Goal: Entertainment & Leisure: Consume media (video, audio)

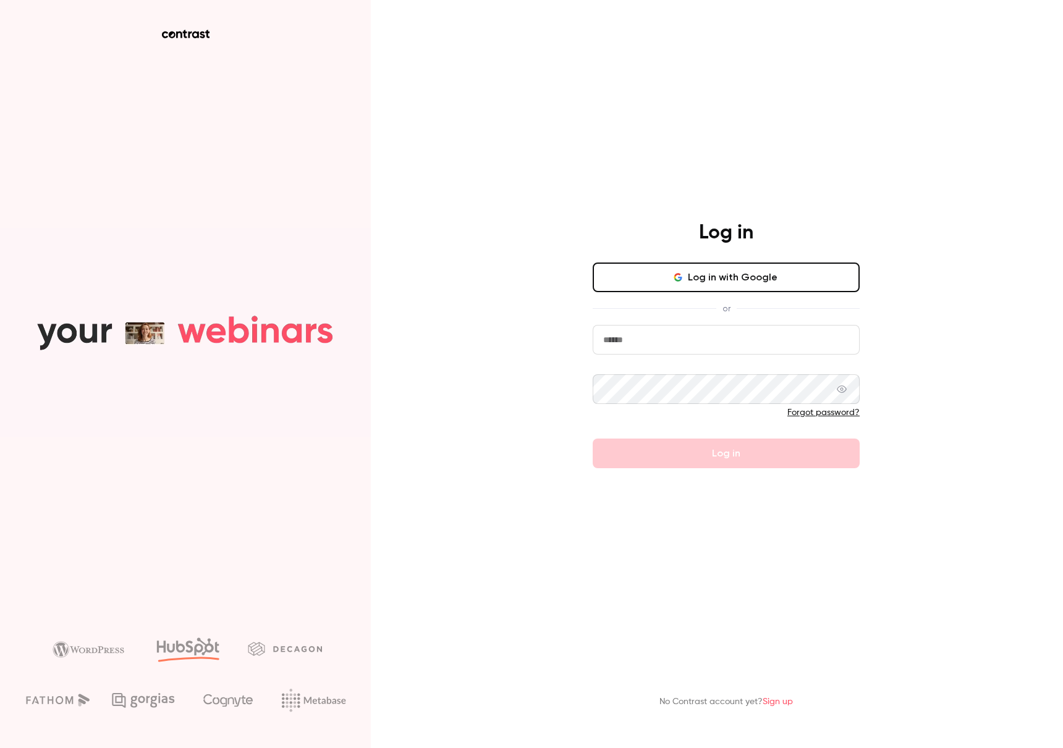
click at [795, 287] on button "Log in with Google" at bounding box center [726, 278] width 267 height 30
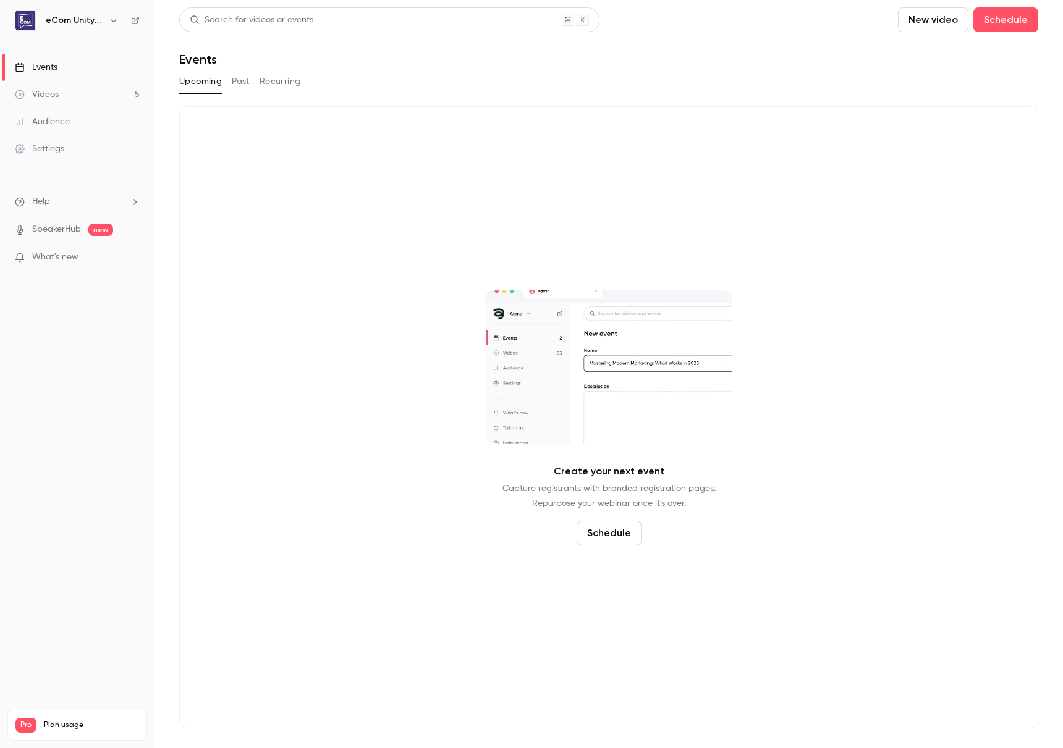
click at [79, 99] on link "Videos 5" at bounding box center [77, 94] width 154 height 27
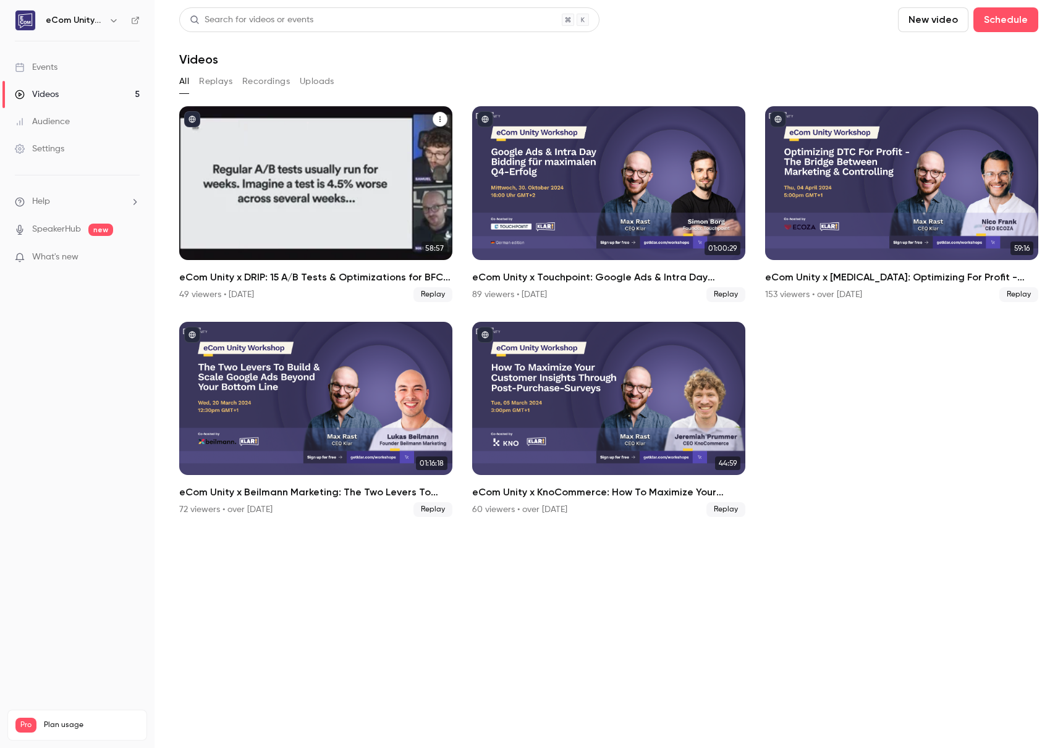
click at [352, 170] on div "eCom Unity x DRIP: 15 A/B Tests & Optimizations for BFCM with Samuel Hess" at bounding box center [315, 183] width 273 height 154
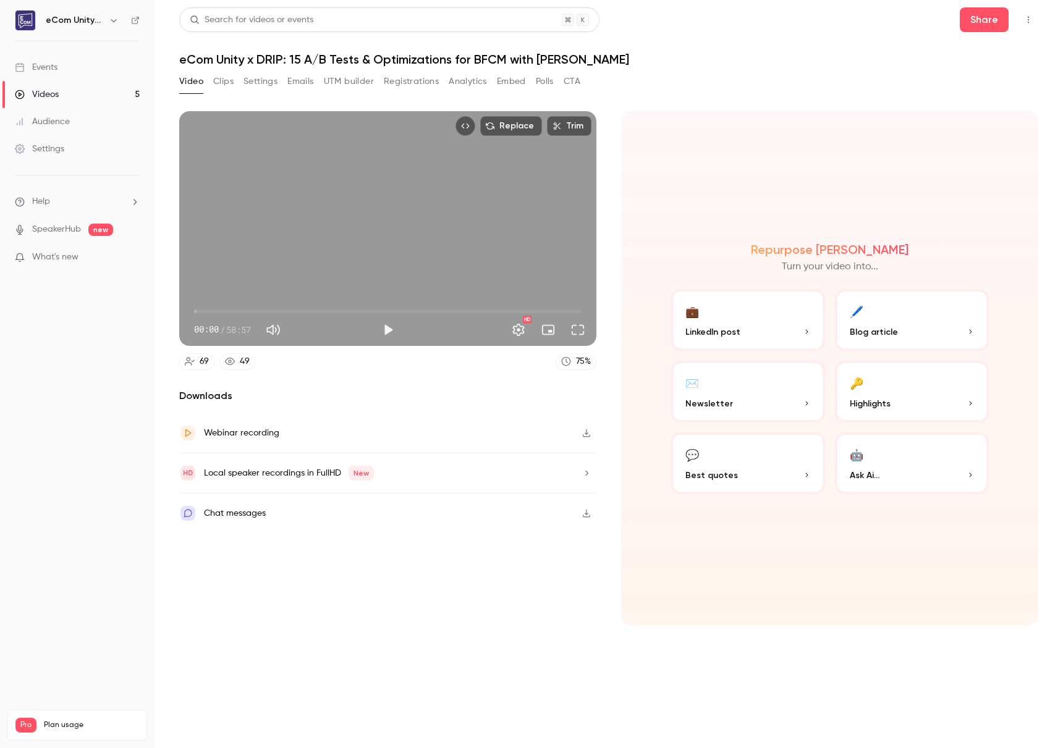
click at [226, 81] on button "Clips" at bounding box center [223, 82] width 20 height 20
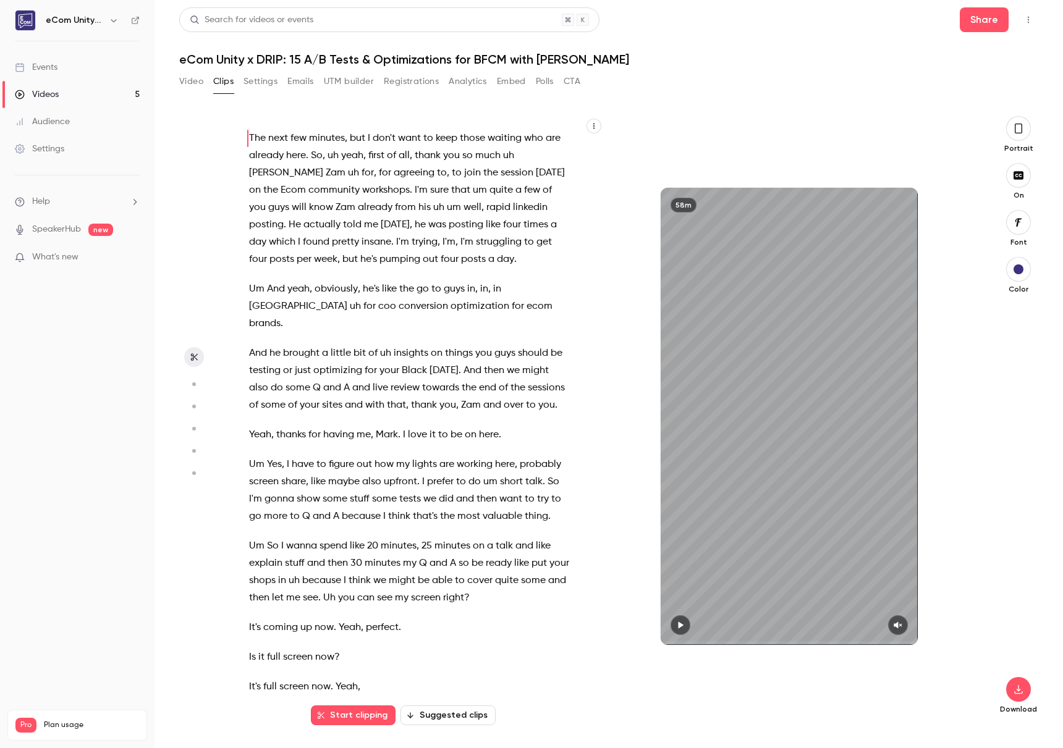
click at [268, 83] on button "Settings" at bounding box center [260, 82] width 34 height 20
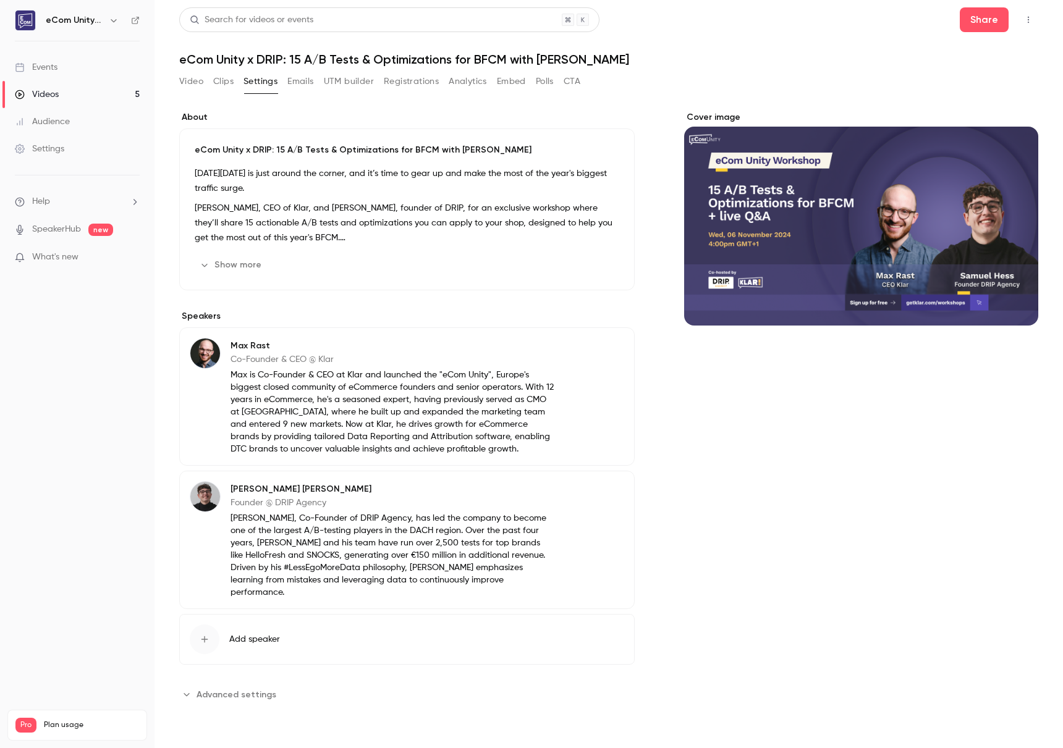
click at [309, 81] on button "Emails" at bounding box center [300, 82] width 26 height 20
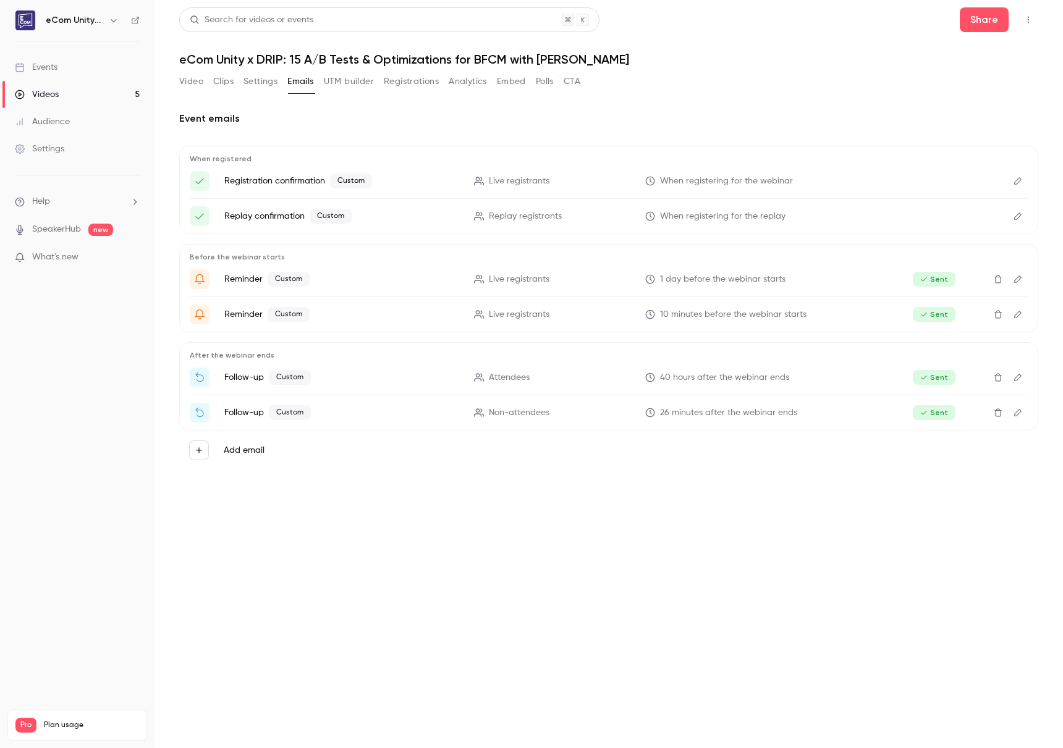
click at [350, 75] on button "UTM builder" at bounding box center [349, 82] width 50 height 20
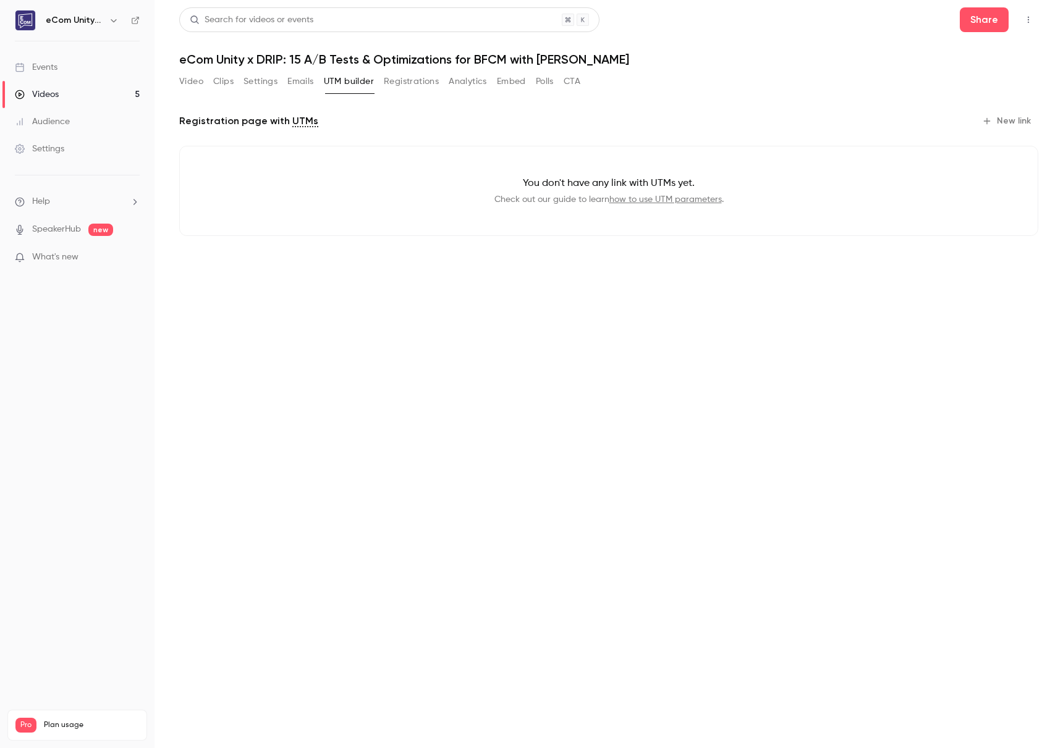
click at [408, 75] on button "Registrations" at bounding box center [411, 82] width 55 height 20
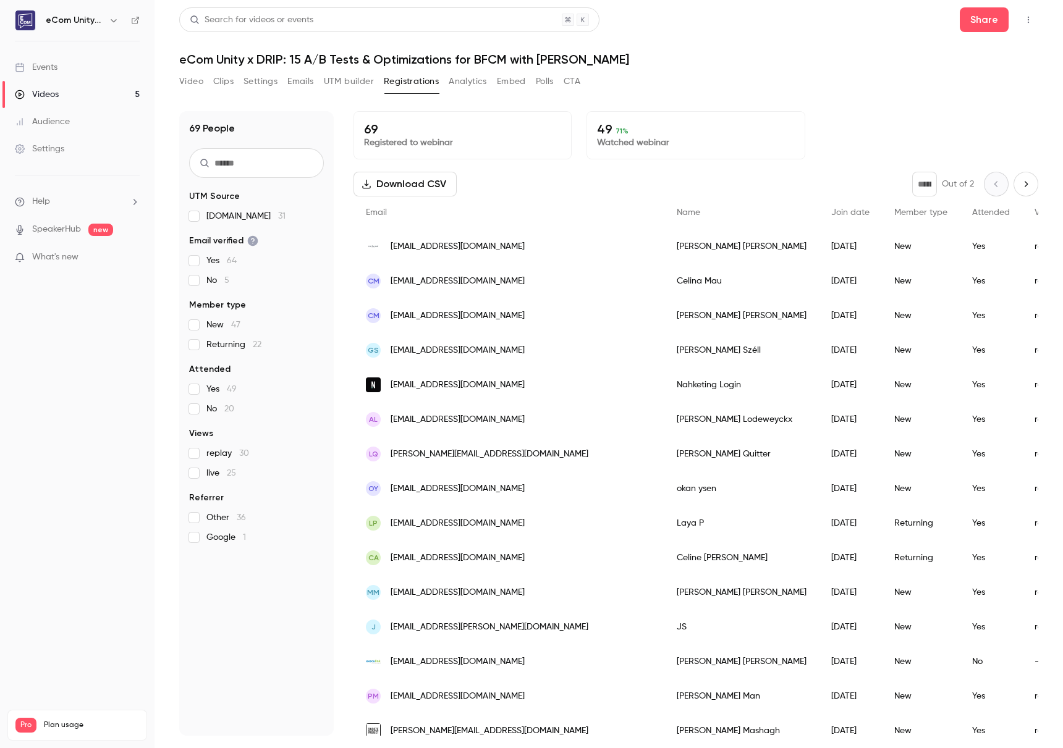
click at [570, 77] on button "CTA" at bounding box center [572, 82] width 17 height 20
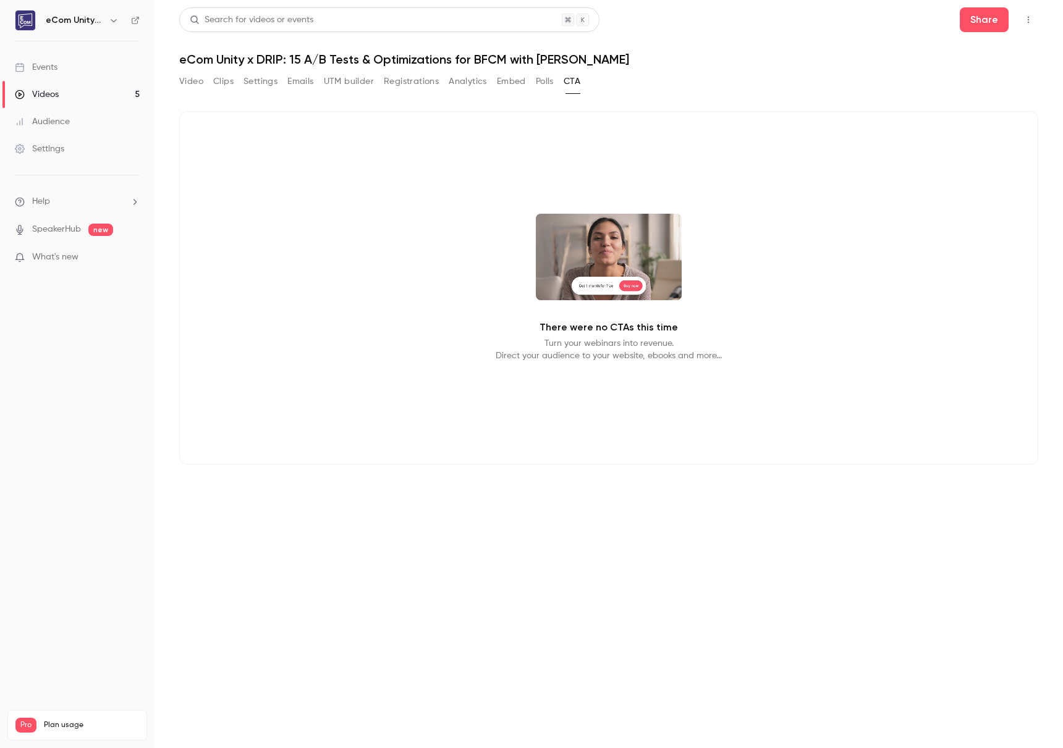
click at [192, 74] on button "Video" at bounding box center [191, 82] width 24 height 20
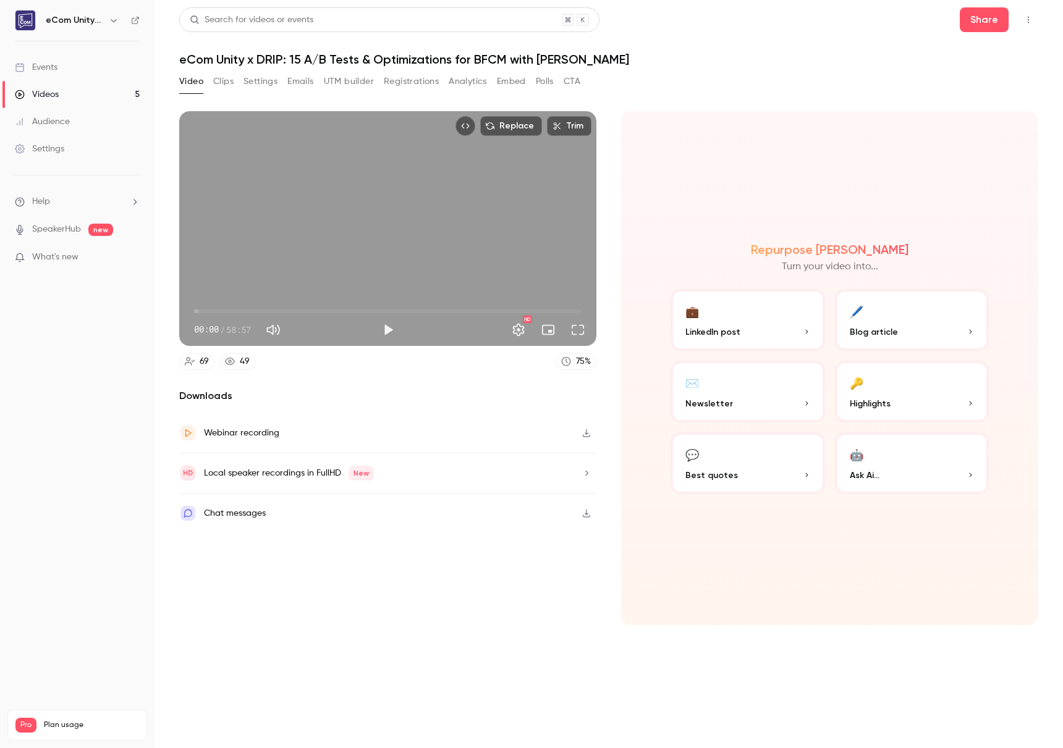
click at [240, 74] on div "Video Clips Settings Emails UTM builder Registrations Analytics Embed Polls CTA" at bounding box center [379, 82] width 401 height 20
click at [223, 87] on button "Clips" at bounding box center [223, 82] width 20 height 20
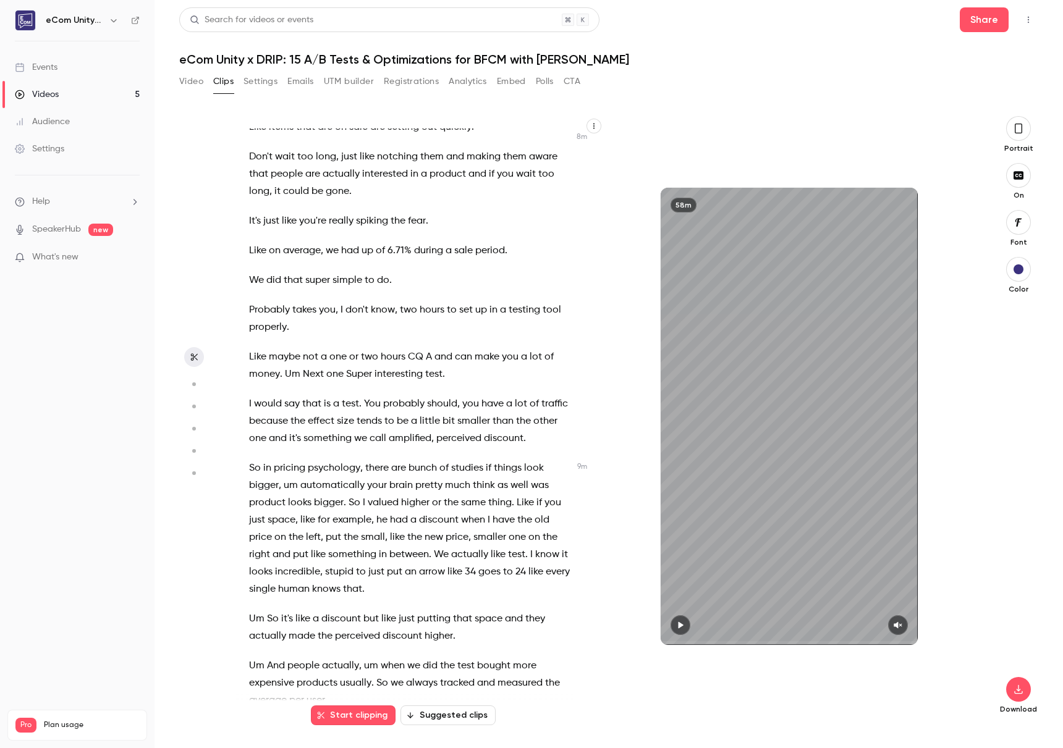
scroll to position [3109, 0]
click at [264, 81] on button "Settings" at bounding box center [260, 82] width 34 height 20
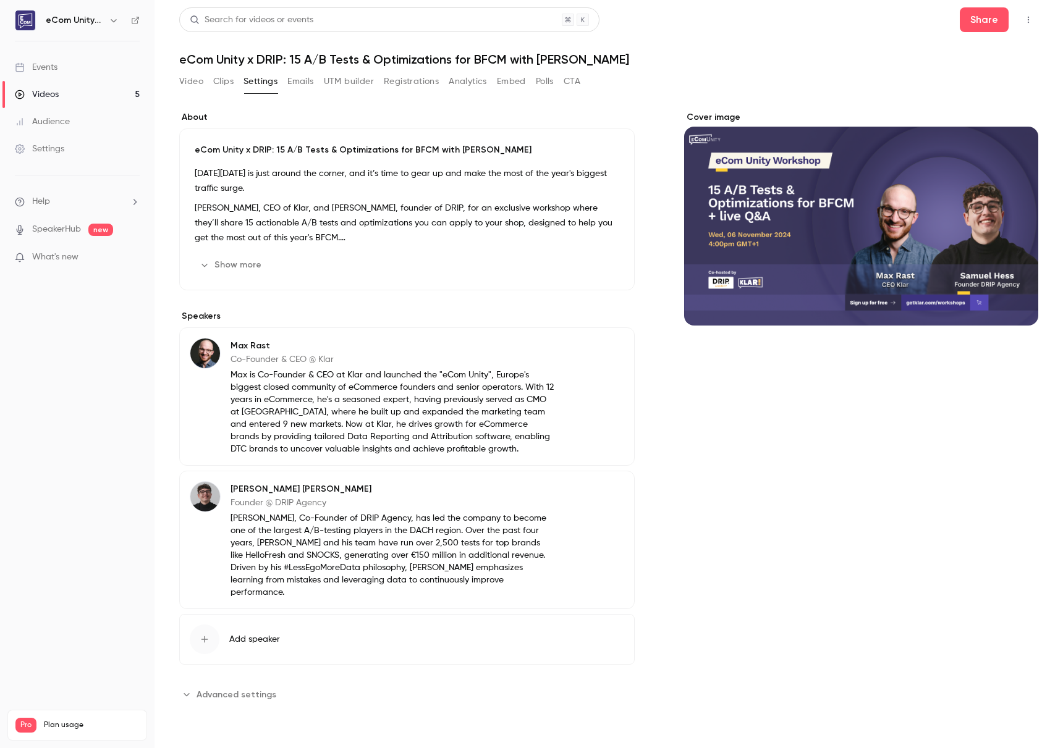
click at [245, 260] on button "Show more" at bounding box center [232, 265] width 74 height 20
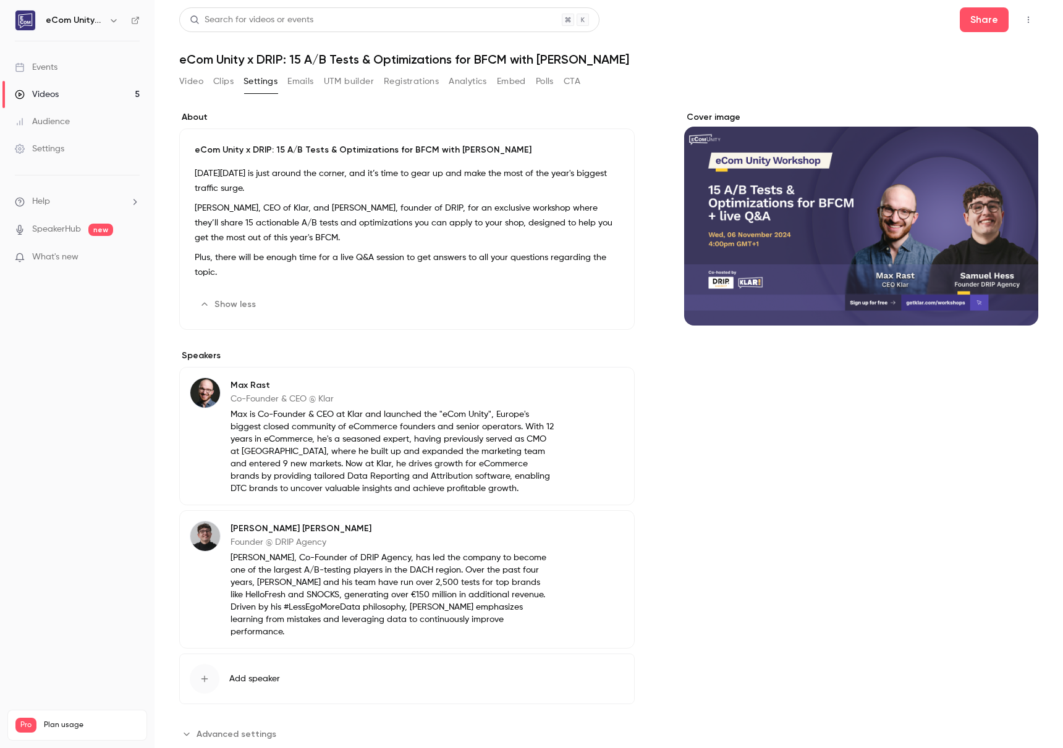
click at [69, 94] on link "Videos 5" at bounding box center [77, 94] width 154 height 27
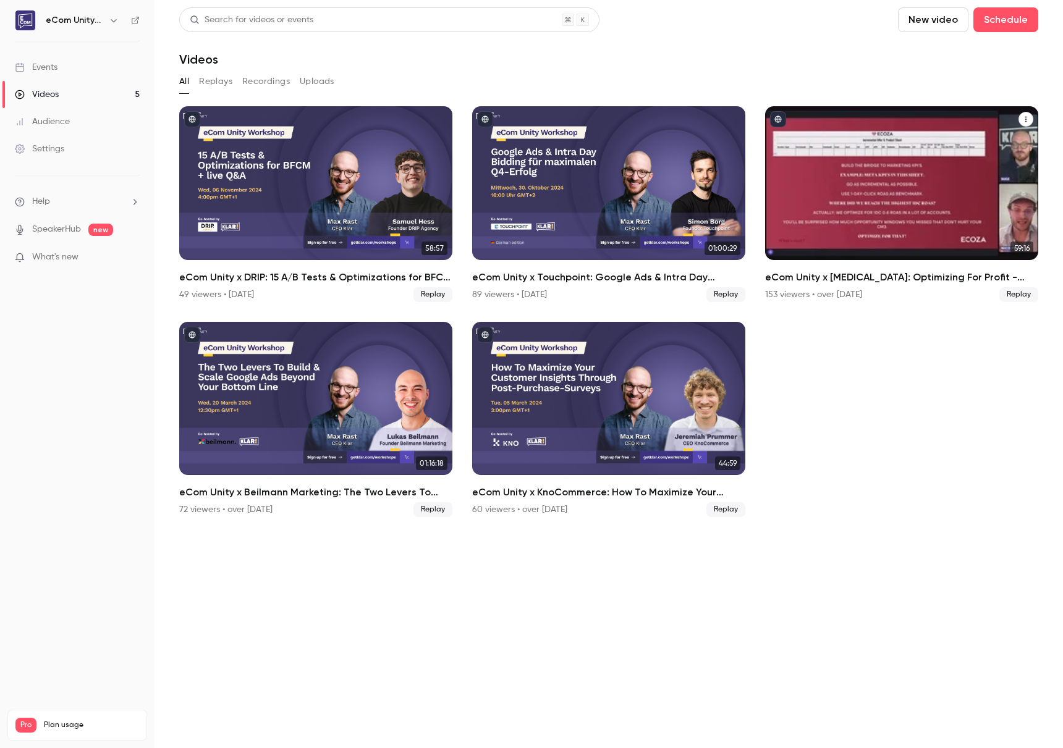
click at [820, 173] on div "eCom Unity x ECOZA: Optimizing For Profit - Building The Bridge Between Marketi…" at bounding box center [901, 183] width 273 height 154
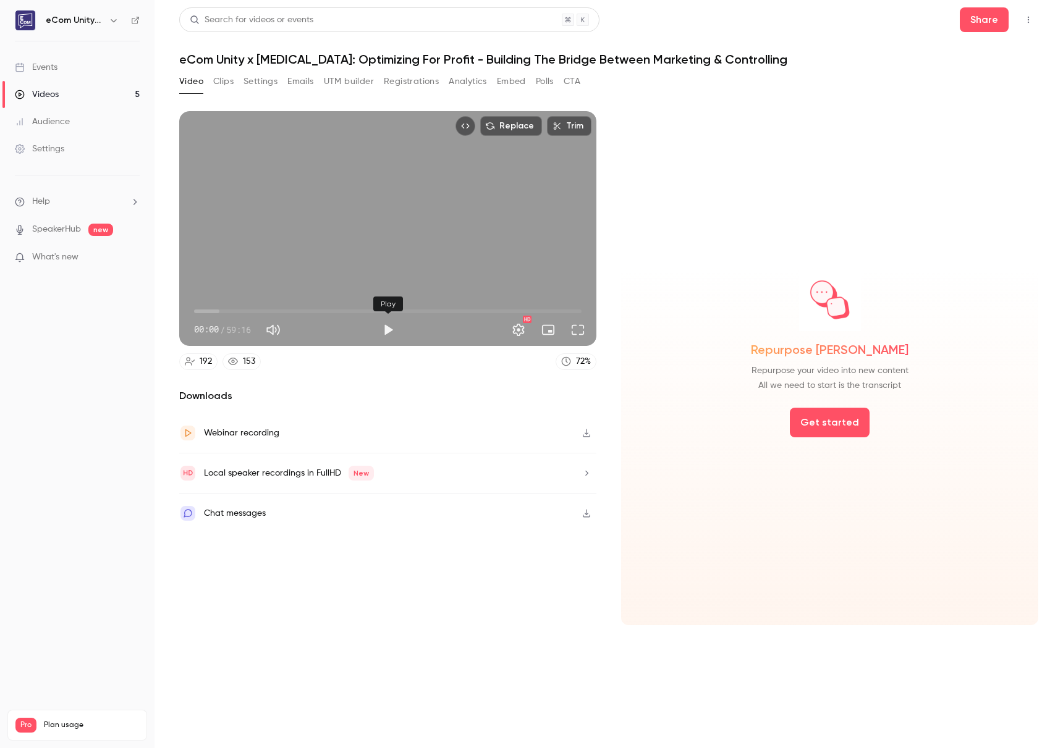
click at [386, 322] on button "Play" at bounding box center [388, 330] width 25 height 25
click at [419, 193] on div "Replace Trim 00:11 00:11 / 59:16 HD" at bounding box center [387, 228] width 417 height 235
type input "****"
click at [77, 162] on link "Settings" at bounding box center [77, 148] width 154 height 27
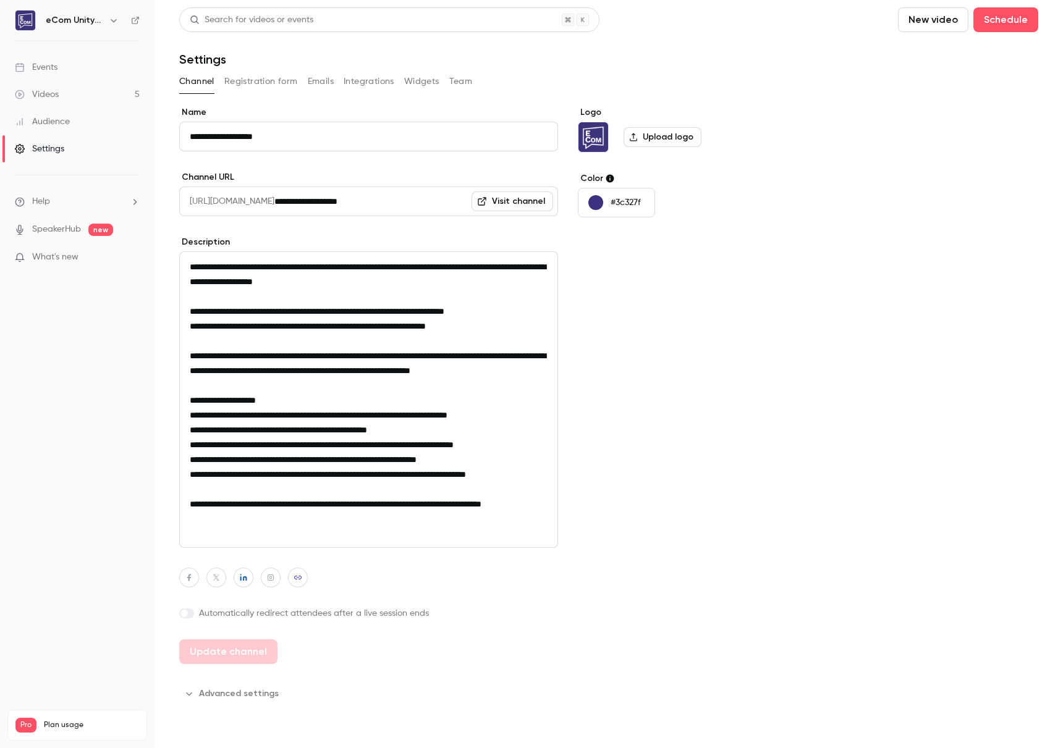
scroll to position [1, 0]
click at [270, 79] on button "Registration form" at bounding box center [261, 82] width 74 height 20
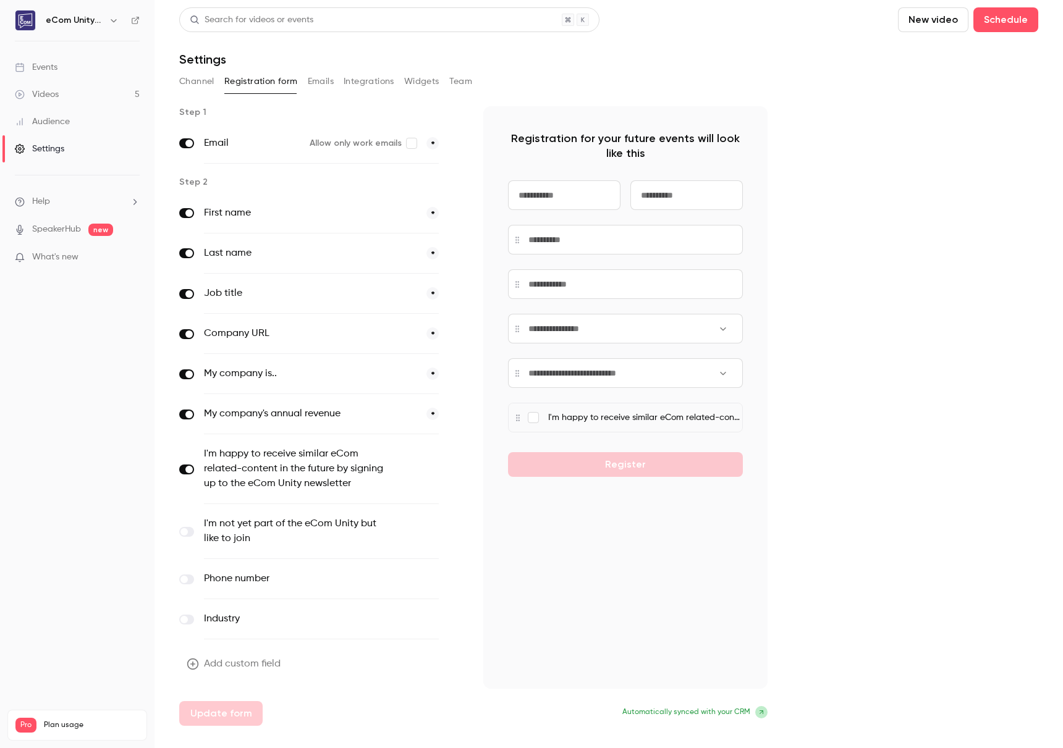
click at [320, 77] on button "Emails" at bounding box center [321, 82] width 26 height 20
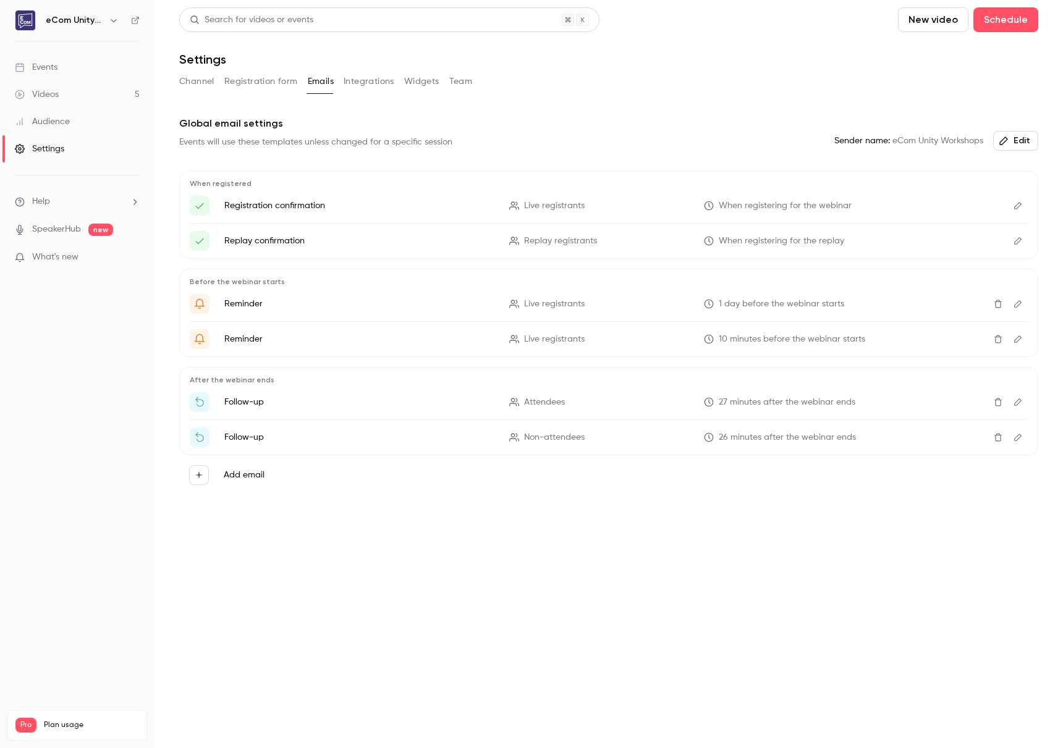
click at [1017, 302] on icon "Edit" at bounding box center [1017, 303] width 7 height 7
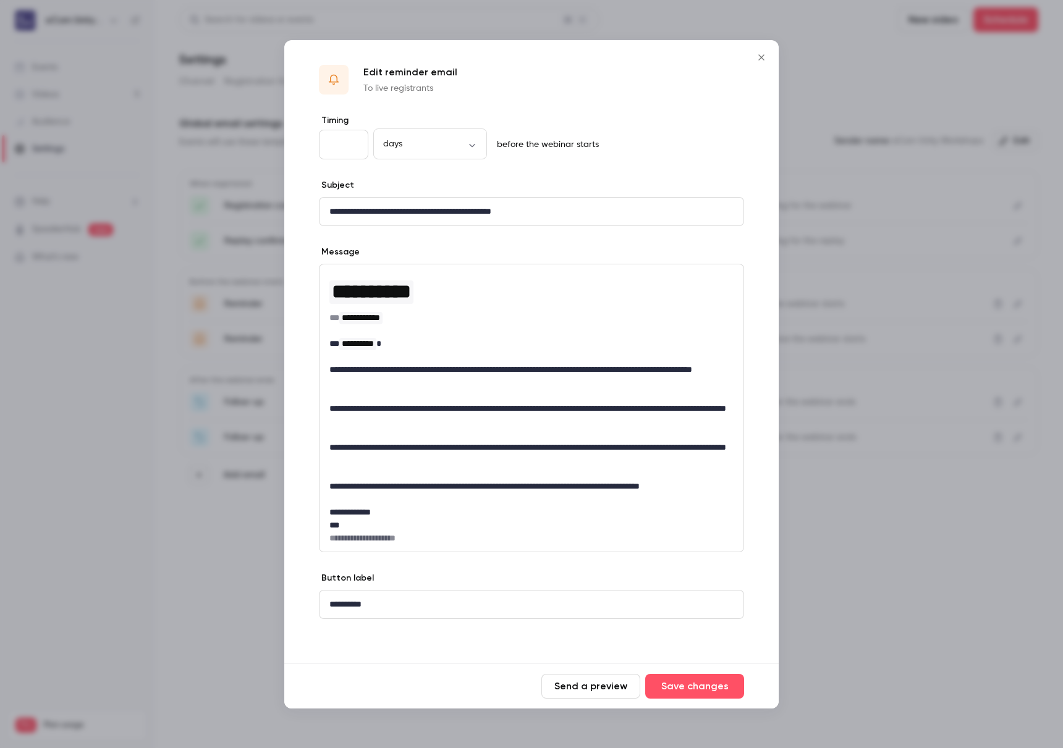
click at [759, 56] on icon "Close" at bounding box center [761, 58] width 15 height 10
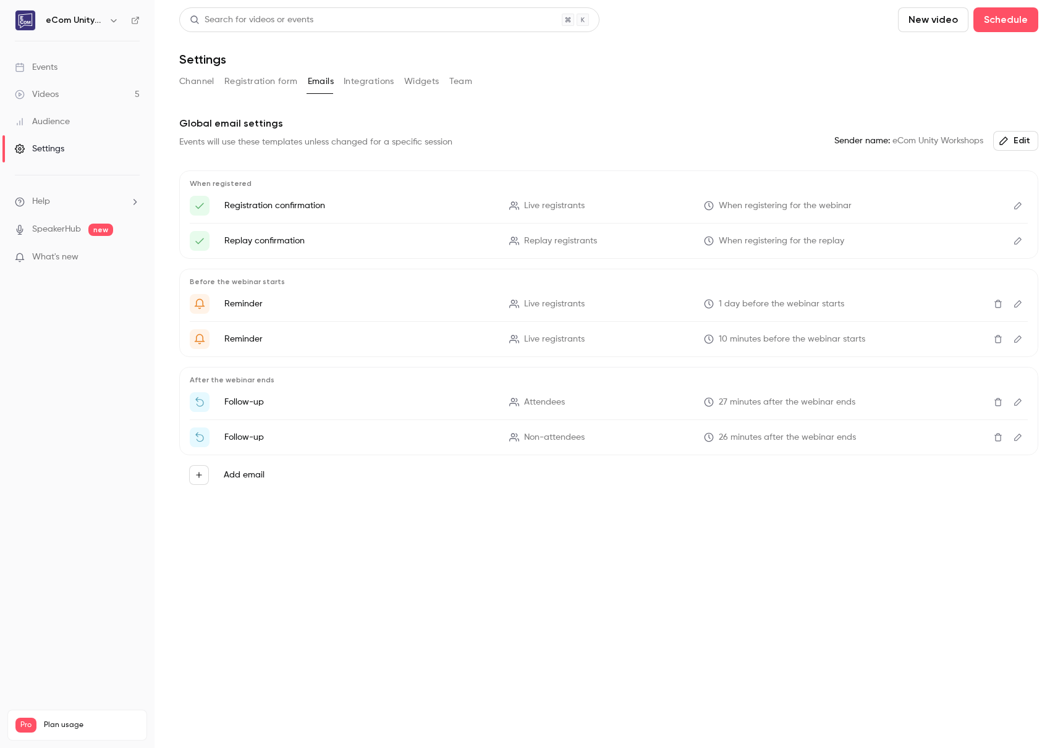
click at [1020, 336] on icon "Edit" at bounding box center [1018, 339] width 10 height 9
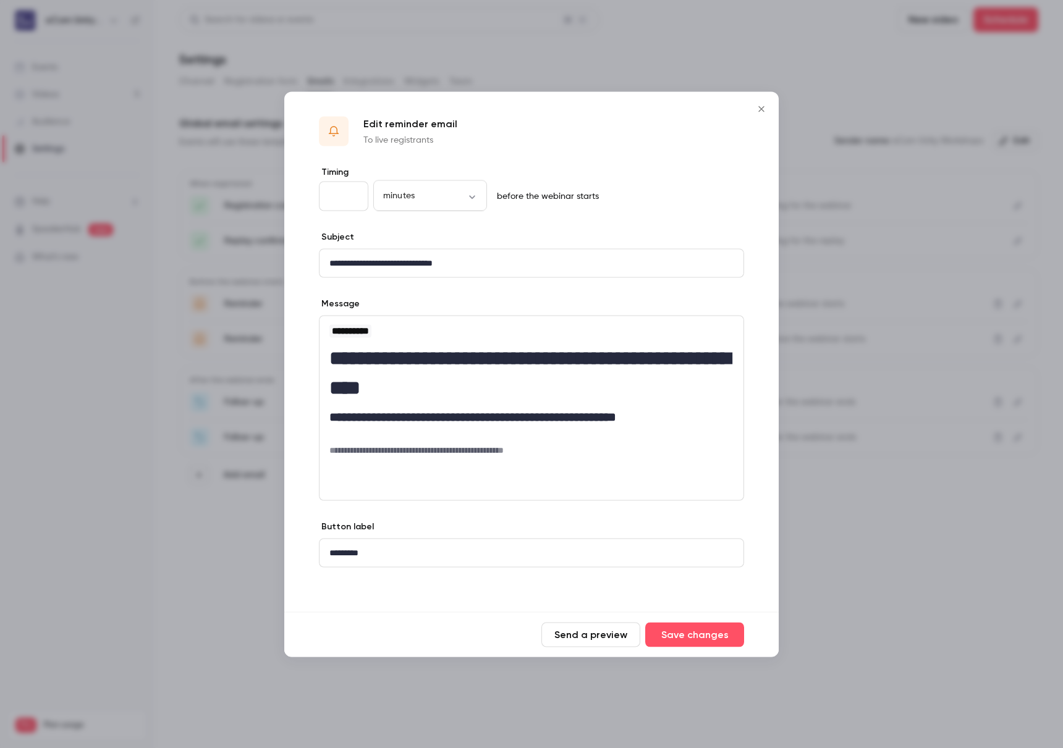
click at [765, 107] on icon "Close" at bounding box center [761, 109] width 15 height 10
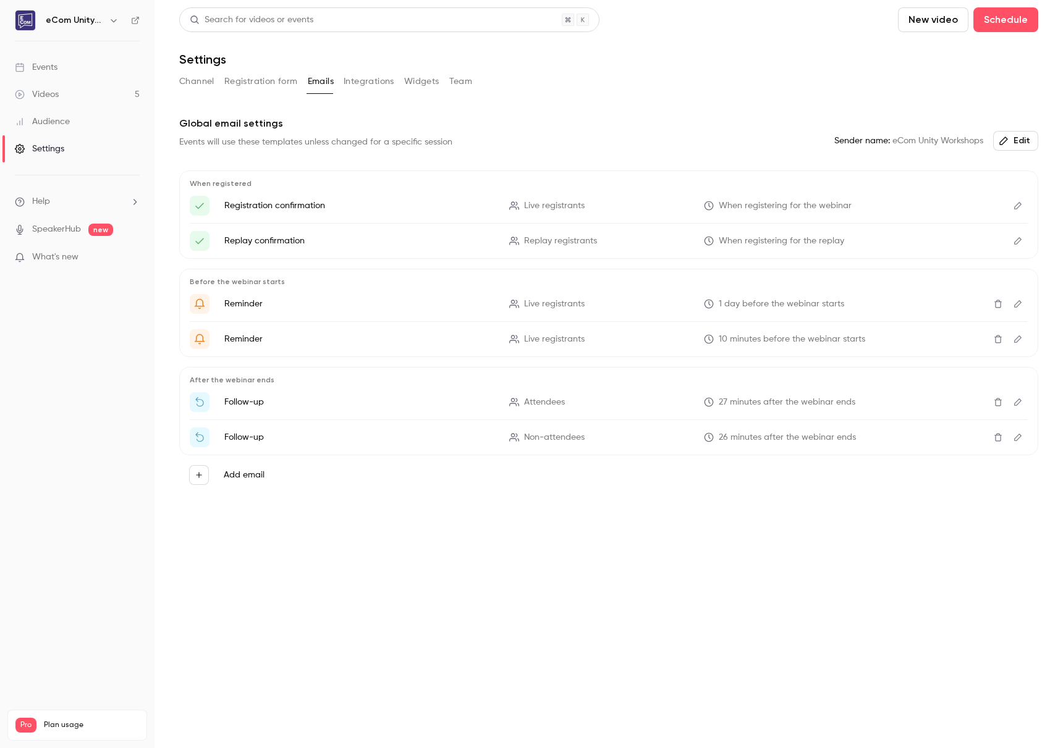
click at [1015, 239] on icon "Edit" at bounding box center [1018, 241] width 10 height 9
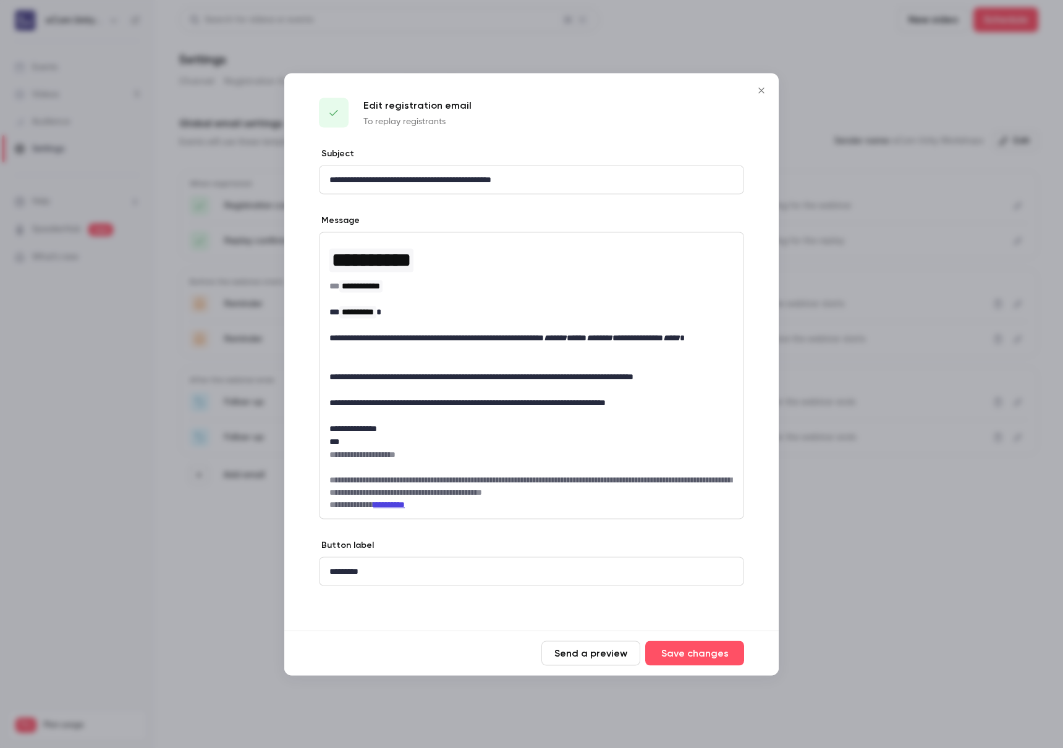
click at [767, 90] on icon "Close" at bounding box center [761, 90] width 15 height 10
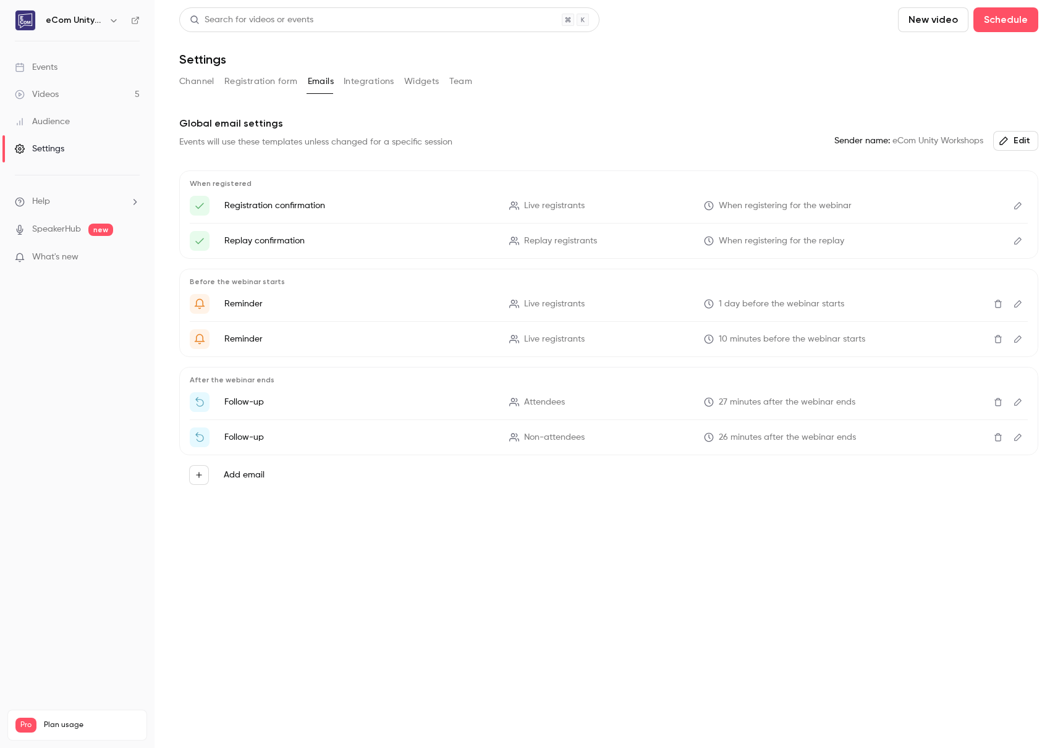
click at [1017, 208] on icon "Edit" at bounding box center [1017, 205] width 7 height 7
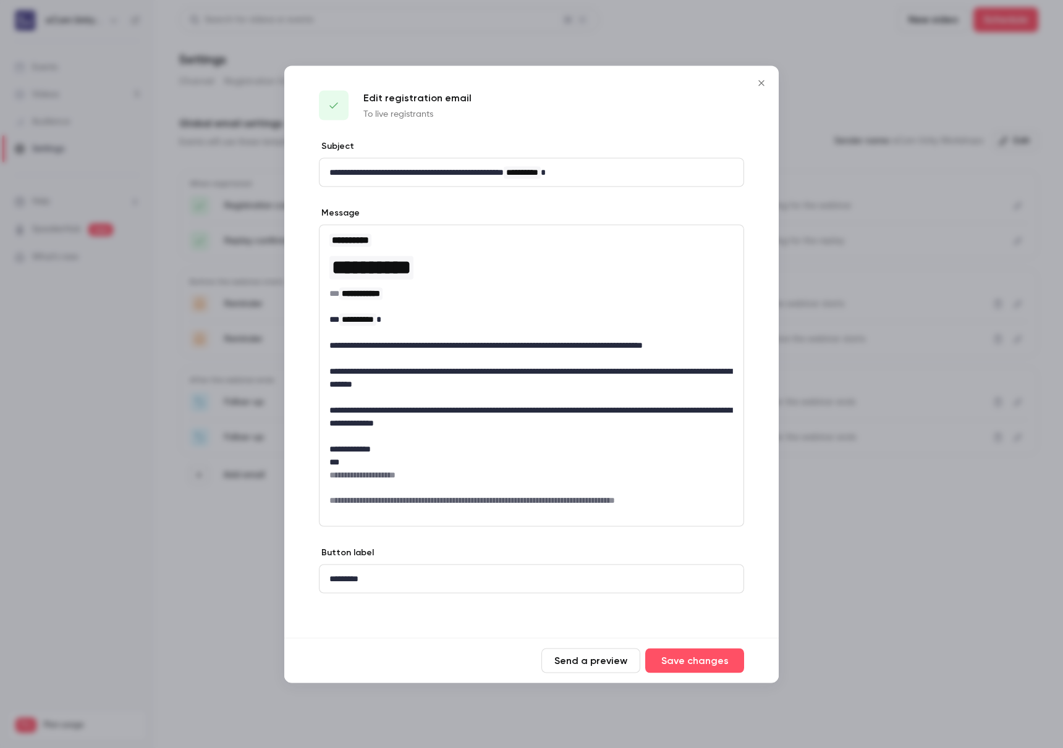
click at [756, 84] on icon "Close" at bounding box center [761, 83] width 15 height 10
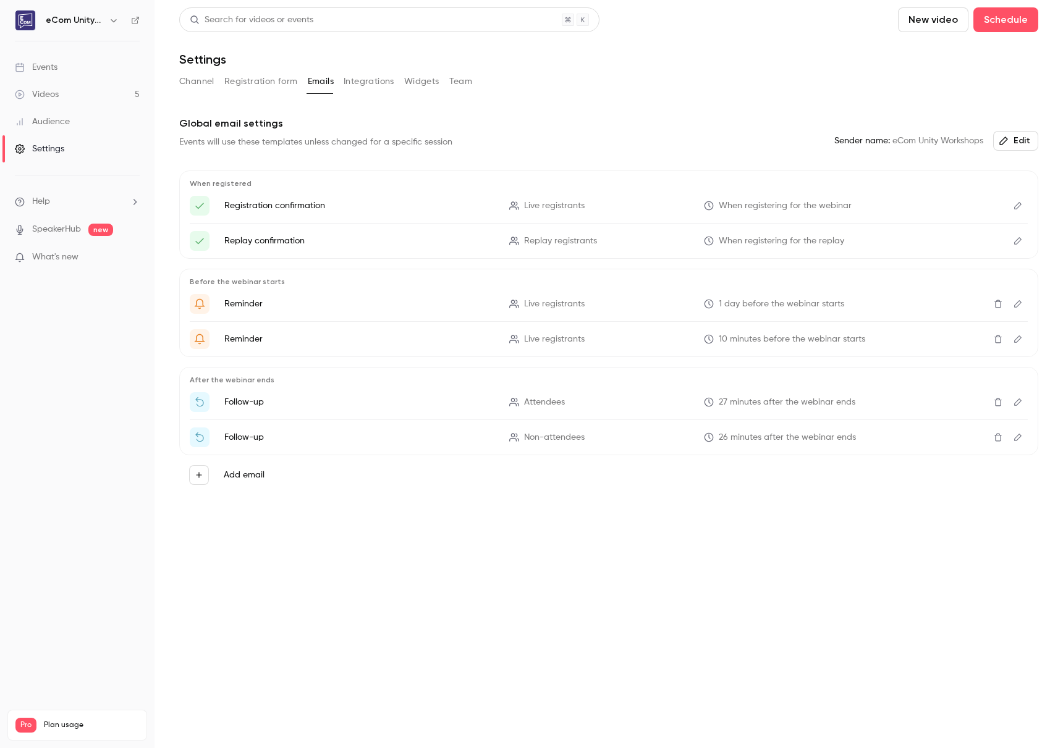
click at [1020, 436] on icon "Edit" at bounding box center [1018, 437] width 10 height 9
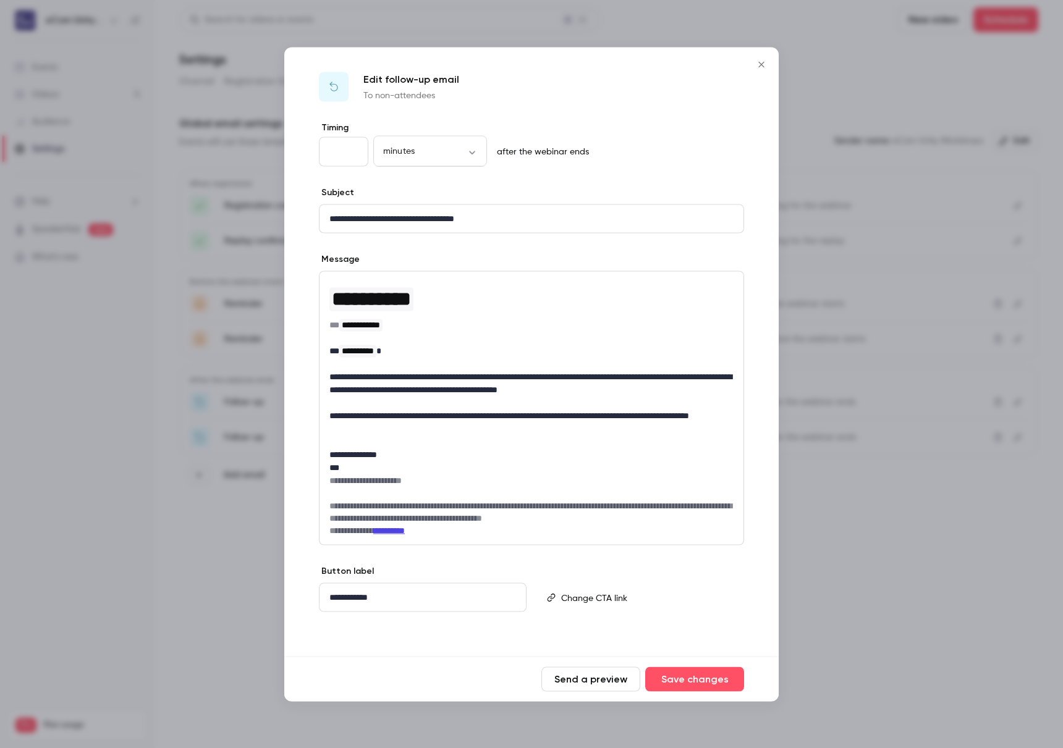
click at [769, 66] on button "Close" at bounding box center [761, 64] width 25 height 25
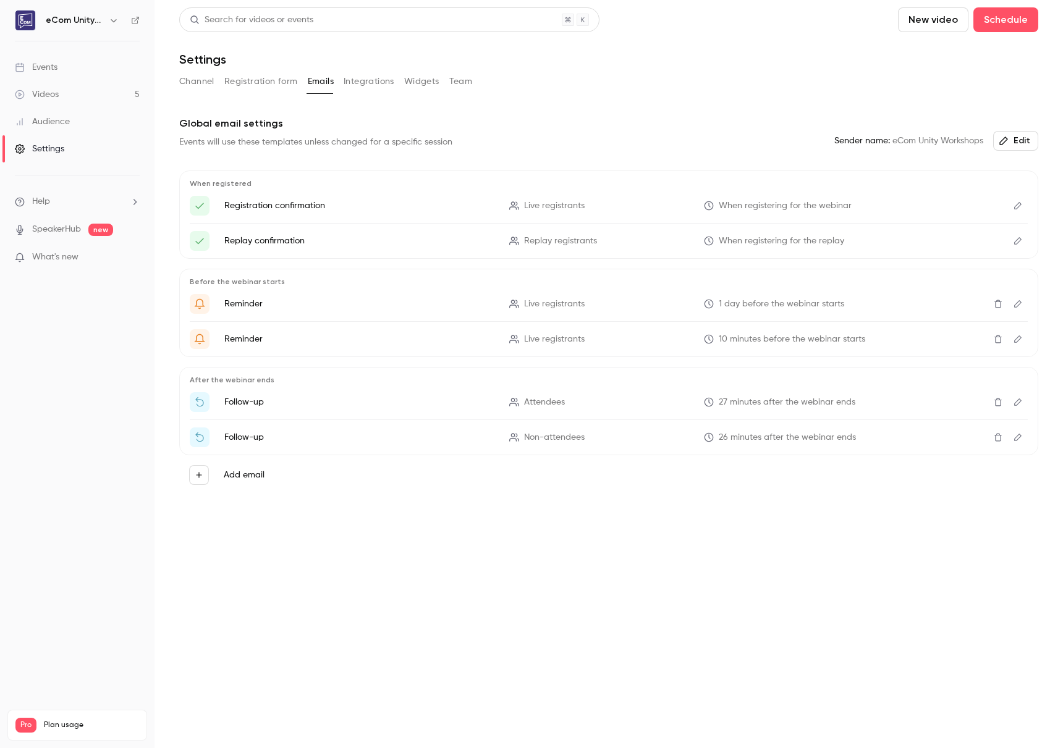
click at [1021, 400] on icon "Edit" at bounding box center [1018, 402] width 10 height 9
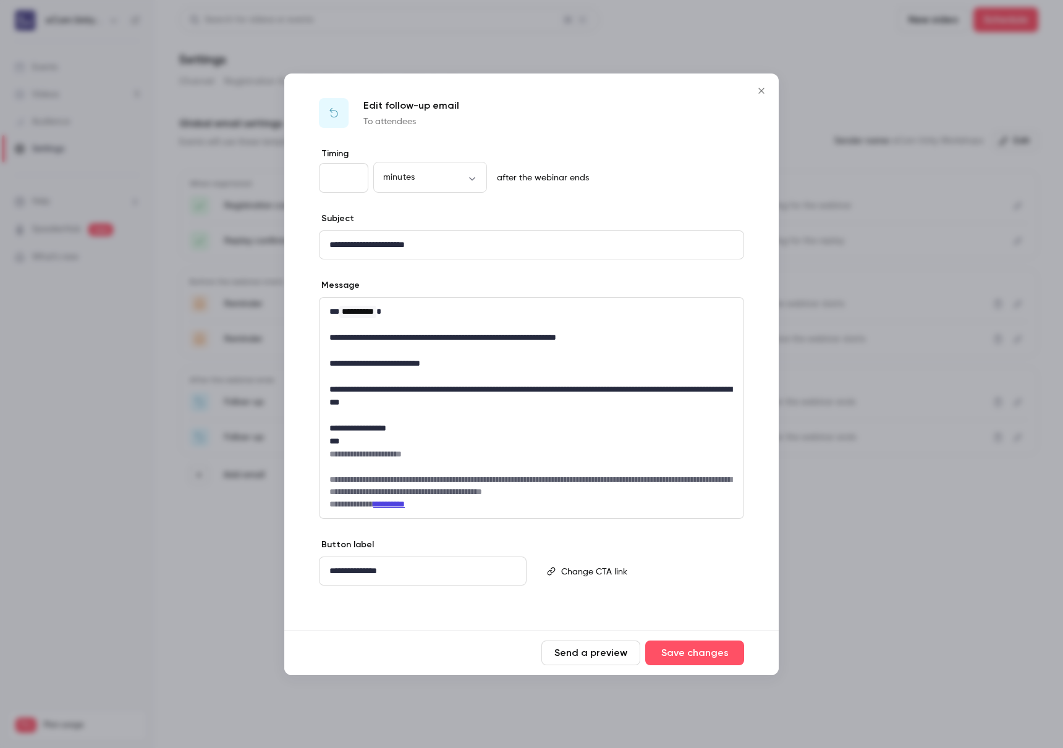
click at [757, 90] on icon "Close" at bounding box center [761, 91] width 15 height 10
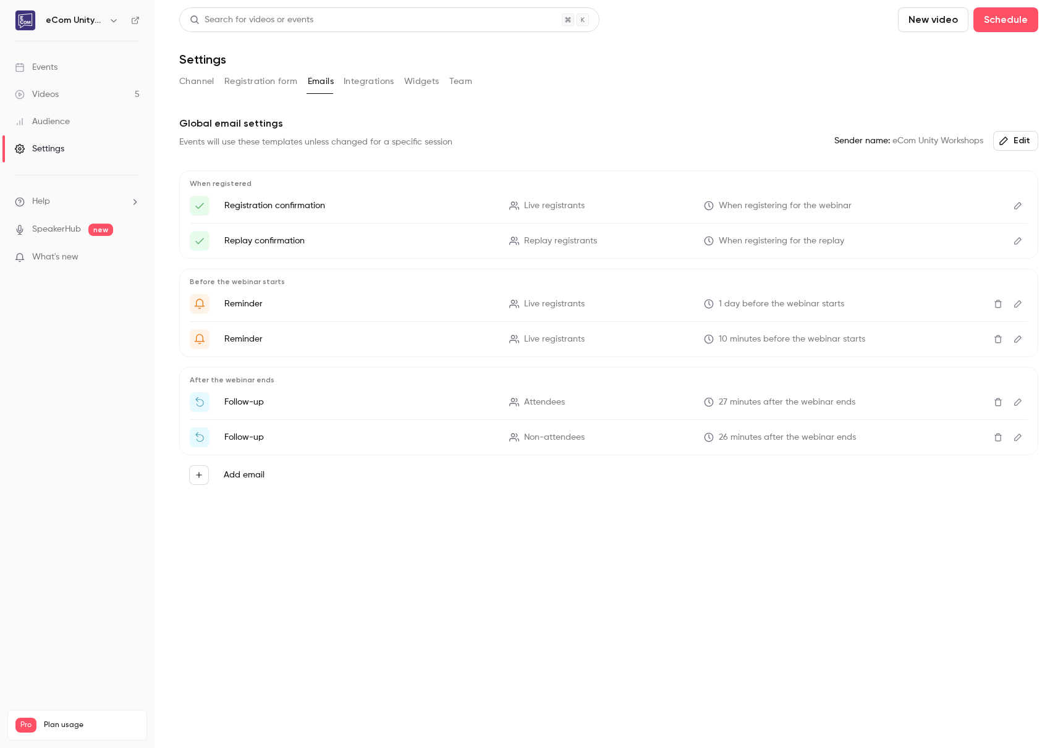
click at [374, 80] on button "Integrations" at bounding box center [369, 82] width 51 height 20
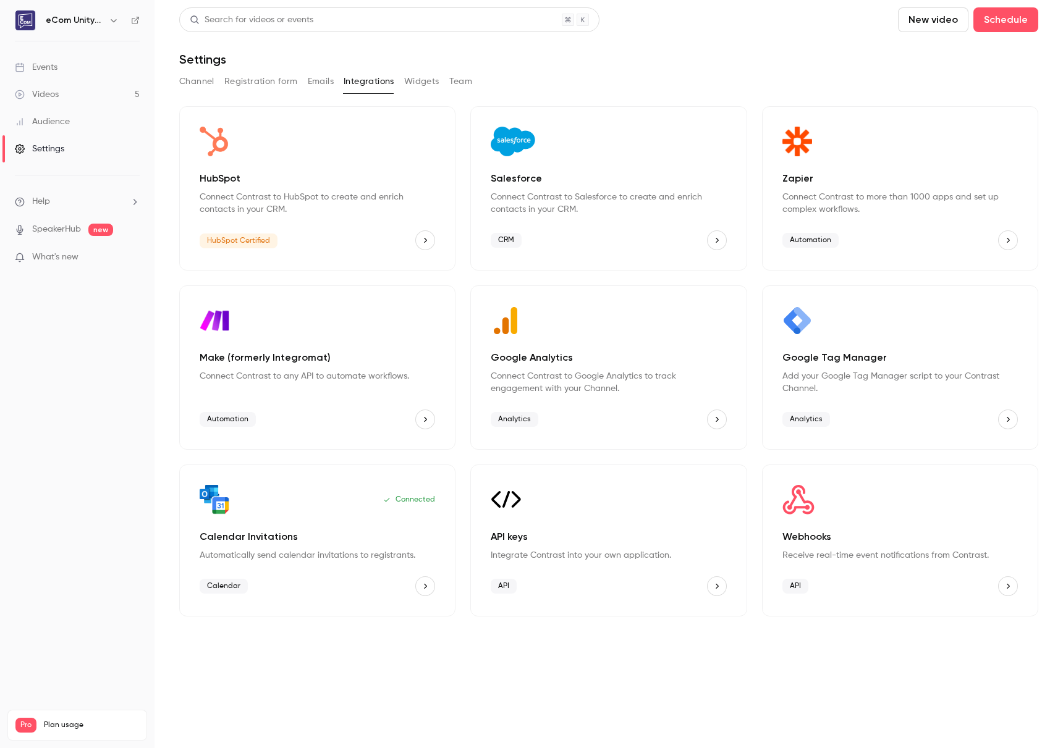
click at [415, 86] on button "Widgets" at bounding box center [421, 82] width 35 height 20
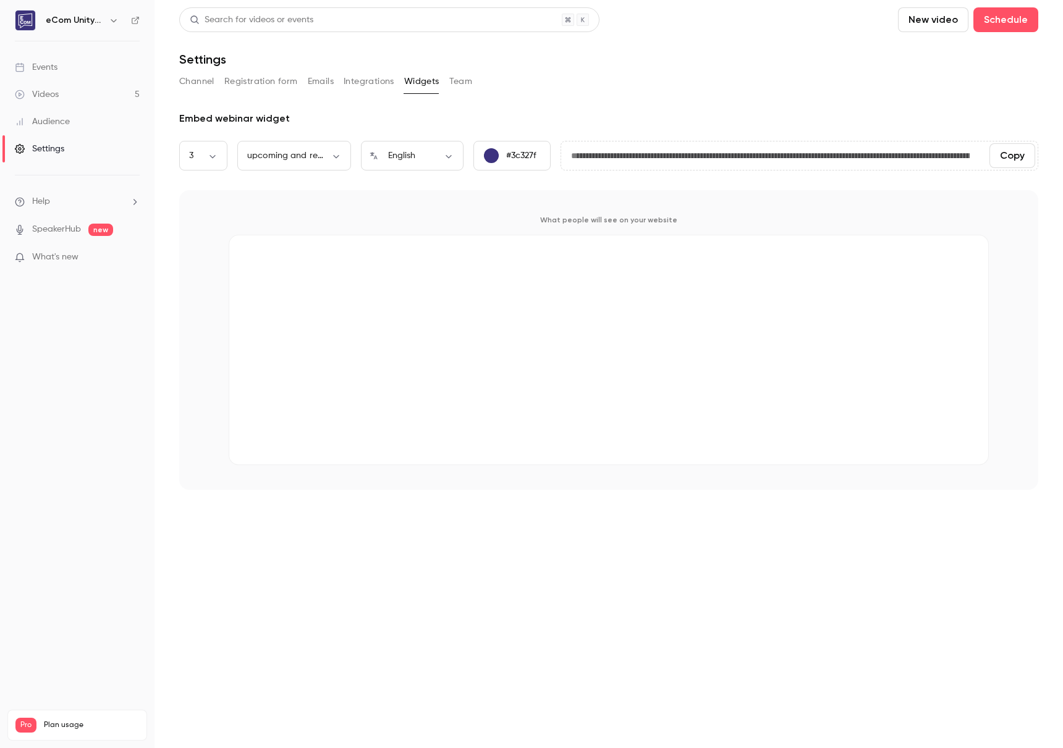
click at [469, 83] on button "Team" at bounding box center [460, 82] width 23 height 20
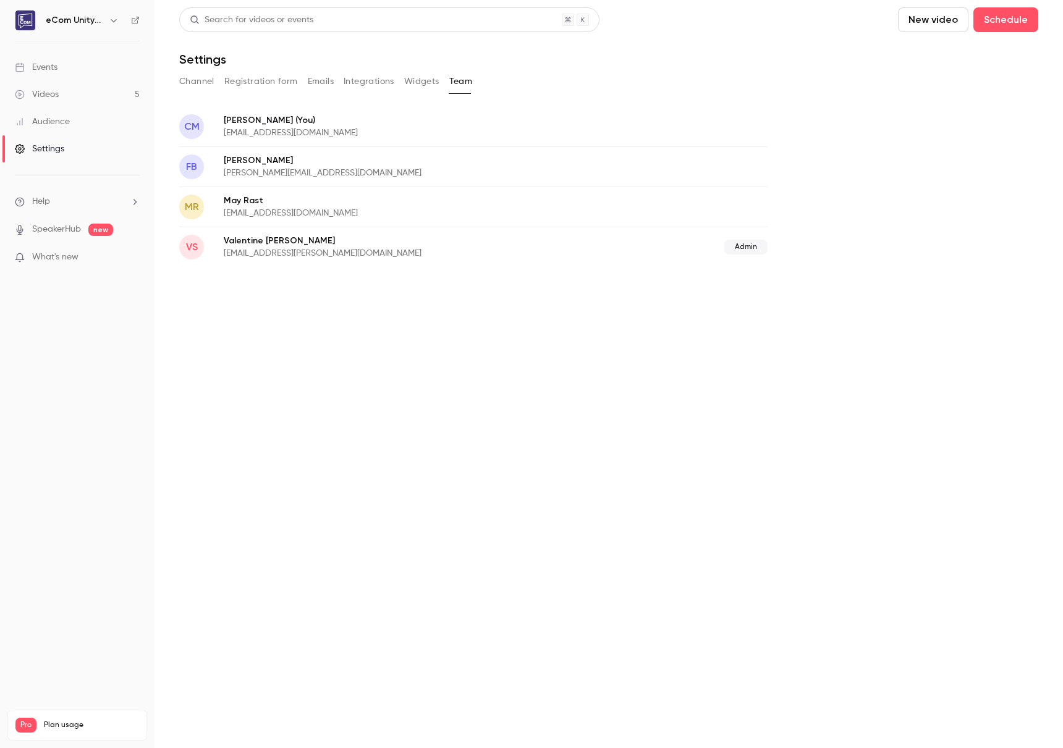
click at [421, 82] on button "Widgets" at bounding box center [421, 82] width 35 height 20
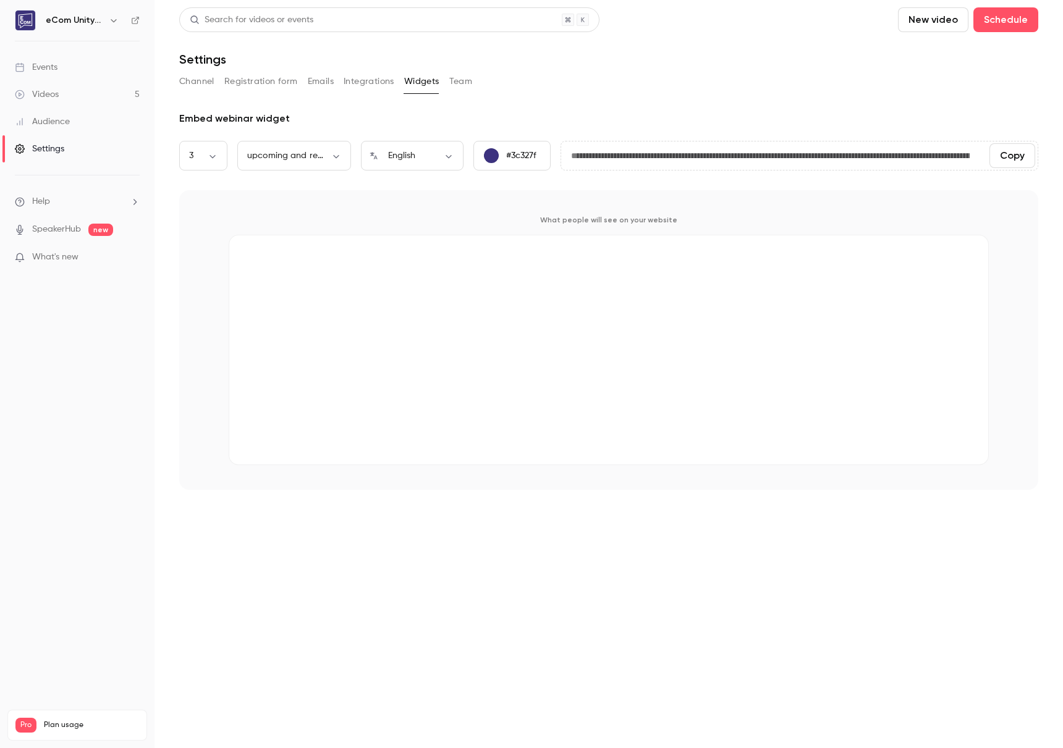
click at [349, 75] on button "Integrations" at bounding box center [369, 82] width 51 height 20
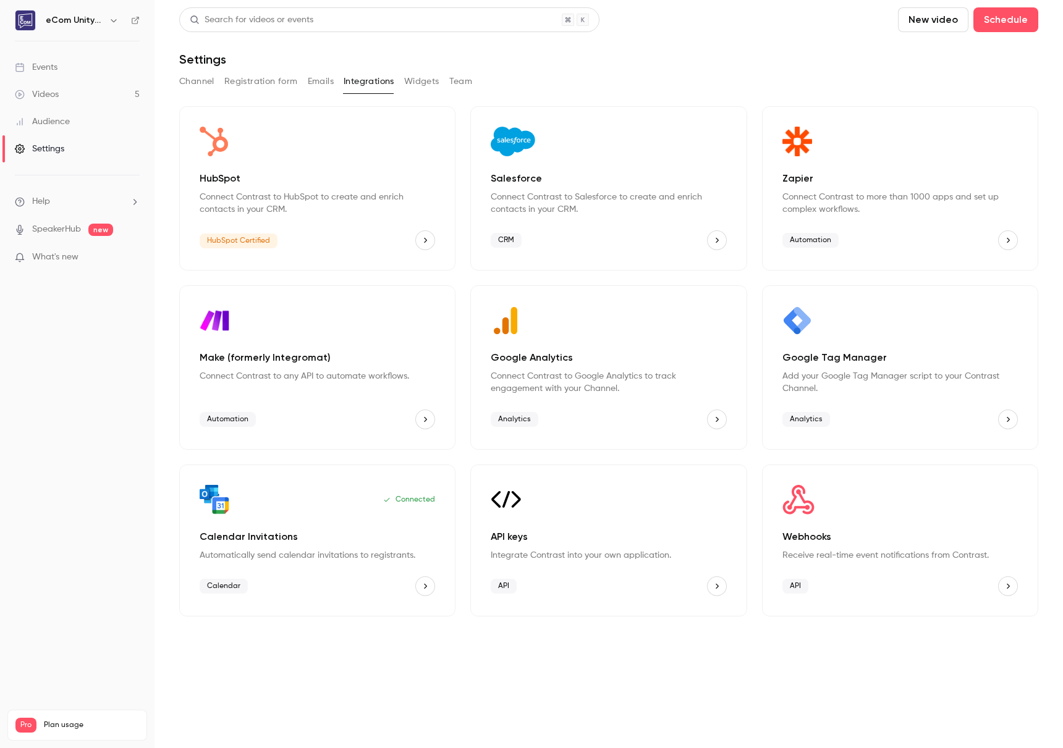
click at [321, 77] on button "Emails" at bounding box center [321, 82] width 26 height 20
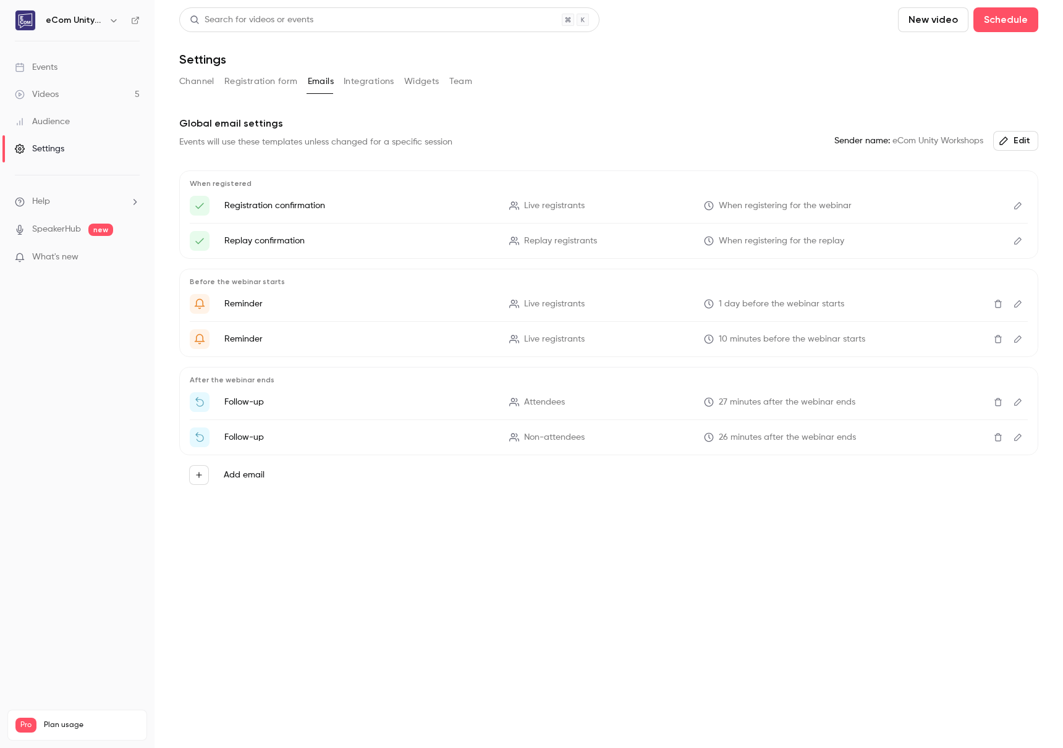
click at [277, 81] on button "Registration form" at bounding box center [261, 82] width 74 height 20
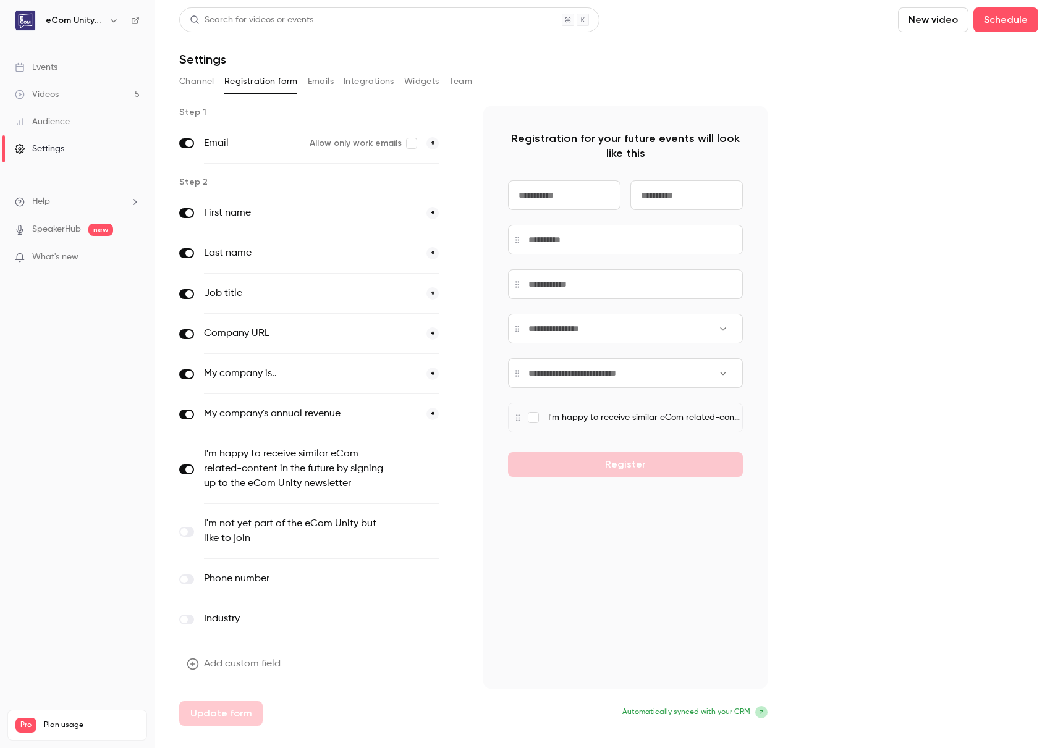
click at [195, 85] on button "Channel" at bounding box center [196, 82] width 35 height 20
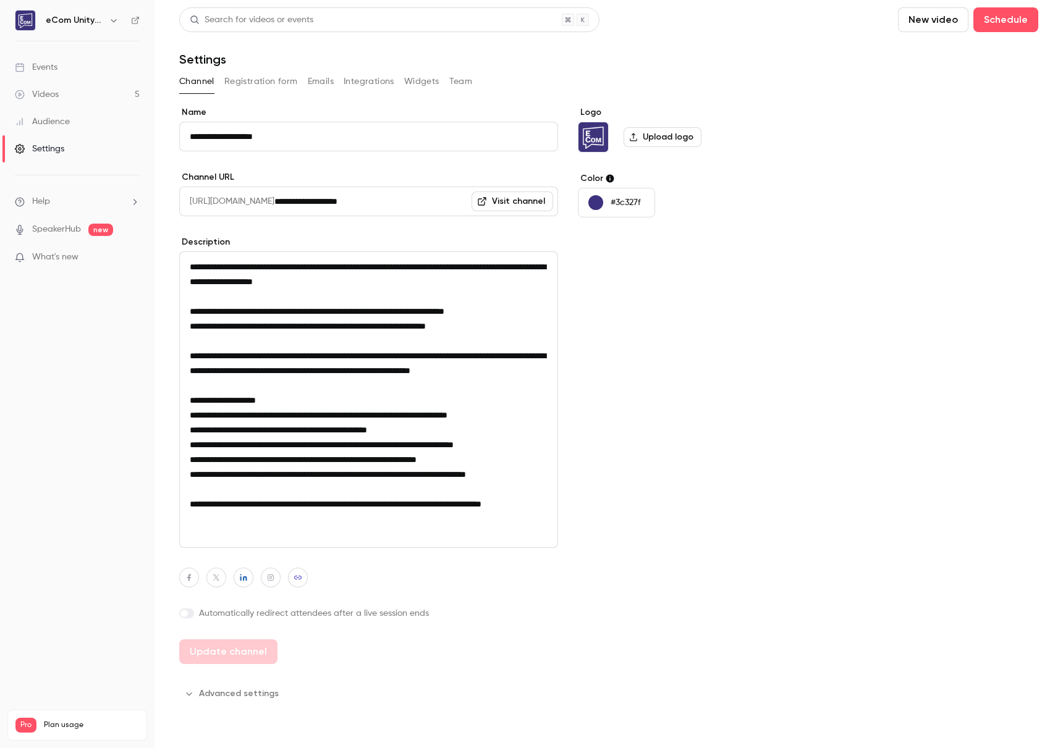
scroll to position [1, 0]
click at [103, 127] on link "Audience" at bounding box center [77, 121] width 154 height 27
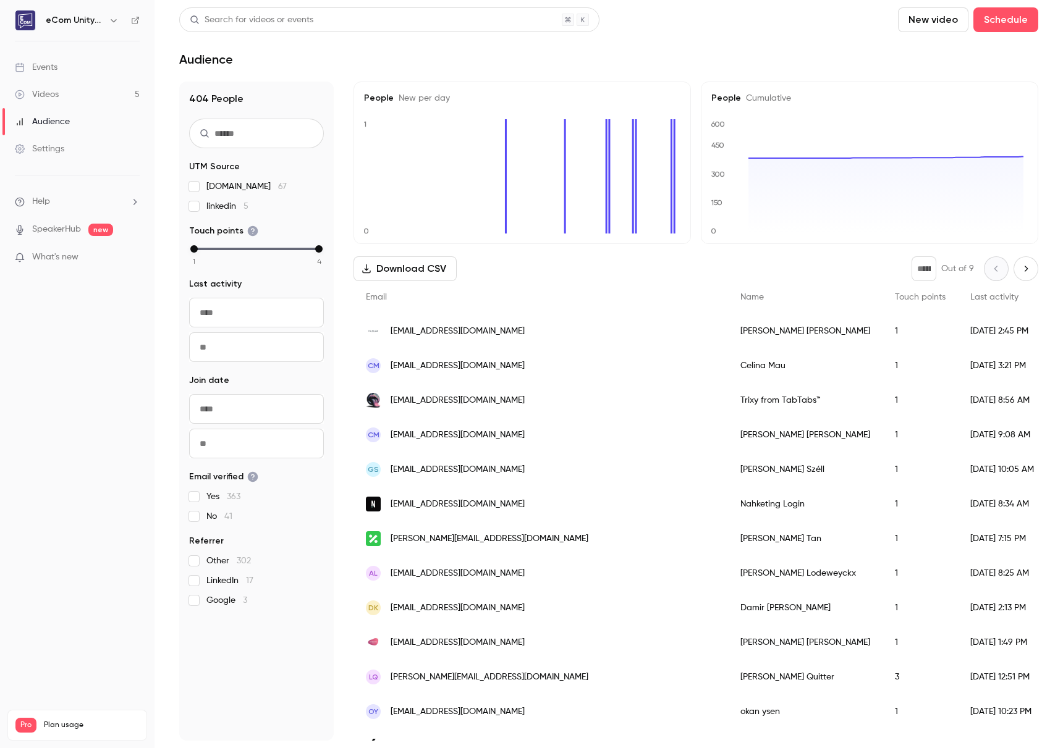
click at [106, 90] on link "Videos 5" at bounding box center [77, 94] width 154 height 27
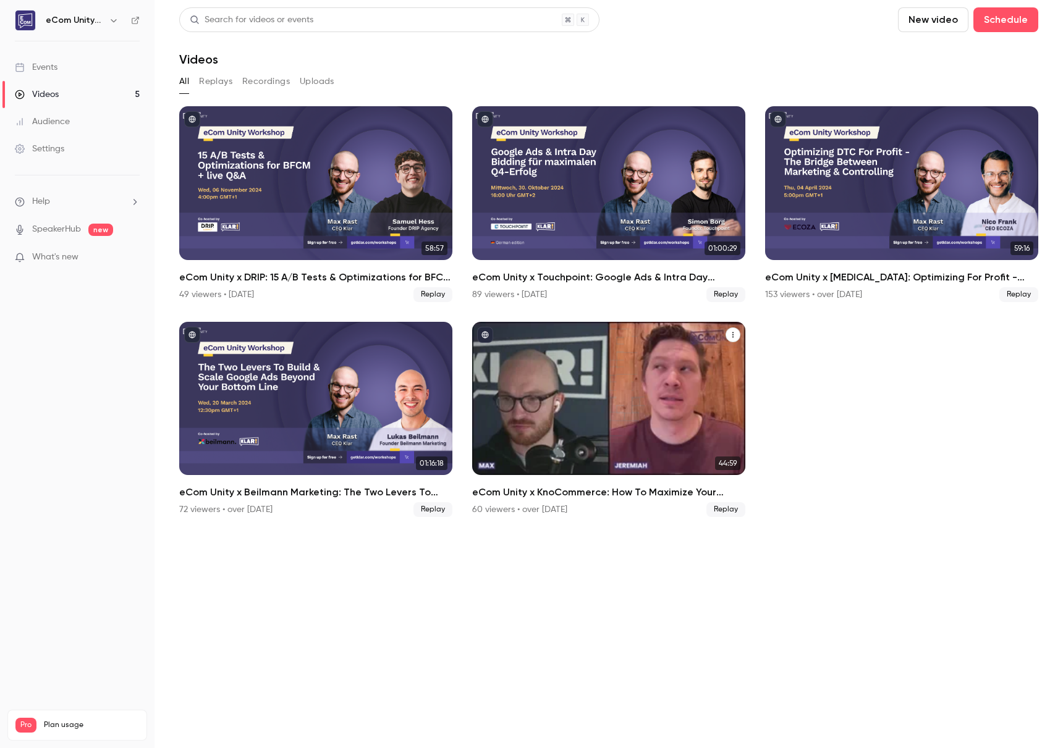
click at [512, 386] on div "eCom Unity x KnoCommerce: How To Maximize Your Customer Insights Through Post-P…" at bounding box center [608, 399] width 273 height 154
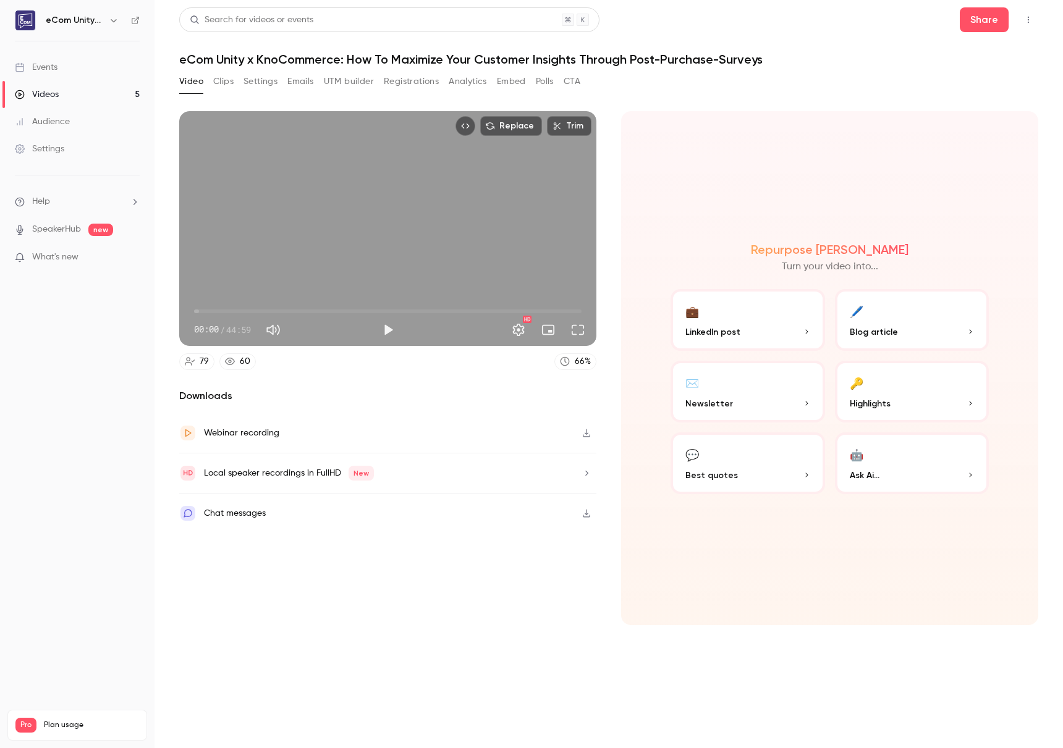
click at [279, 82] on div "Video Clips Settings Emails UTM builder Registrations Analytics Embed Polls CTA" at bounding box center [379, 82] width 401 height 20
click at [274, 82] on button "Settings" at bounding box center [260, 82] width 34 height 20
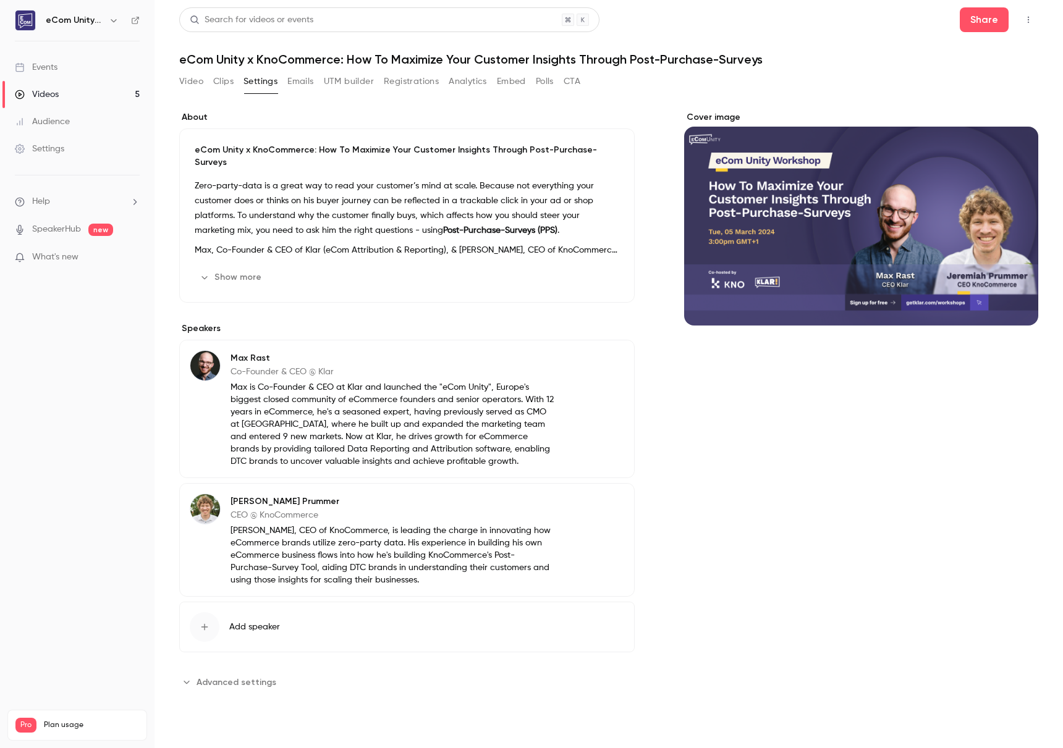
click at [218, 268] on button "Show more" at bounding box center [232, 278] width 74 height 20
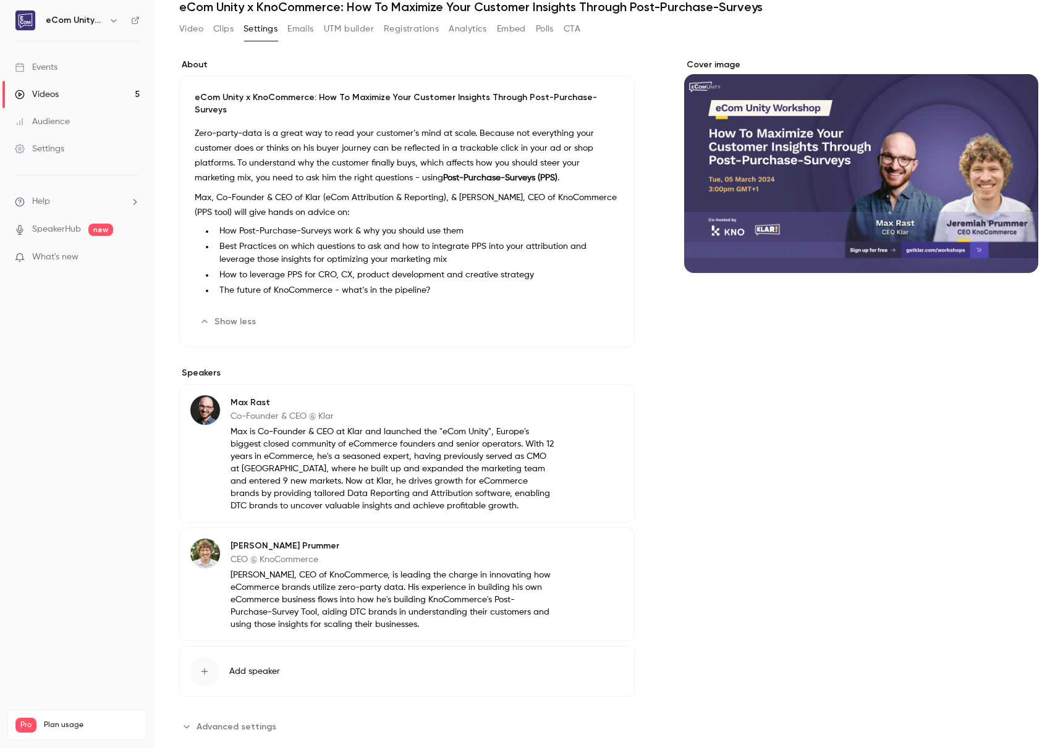
scroll to position [58, 0]
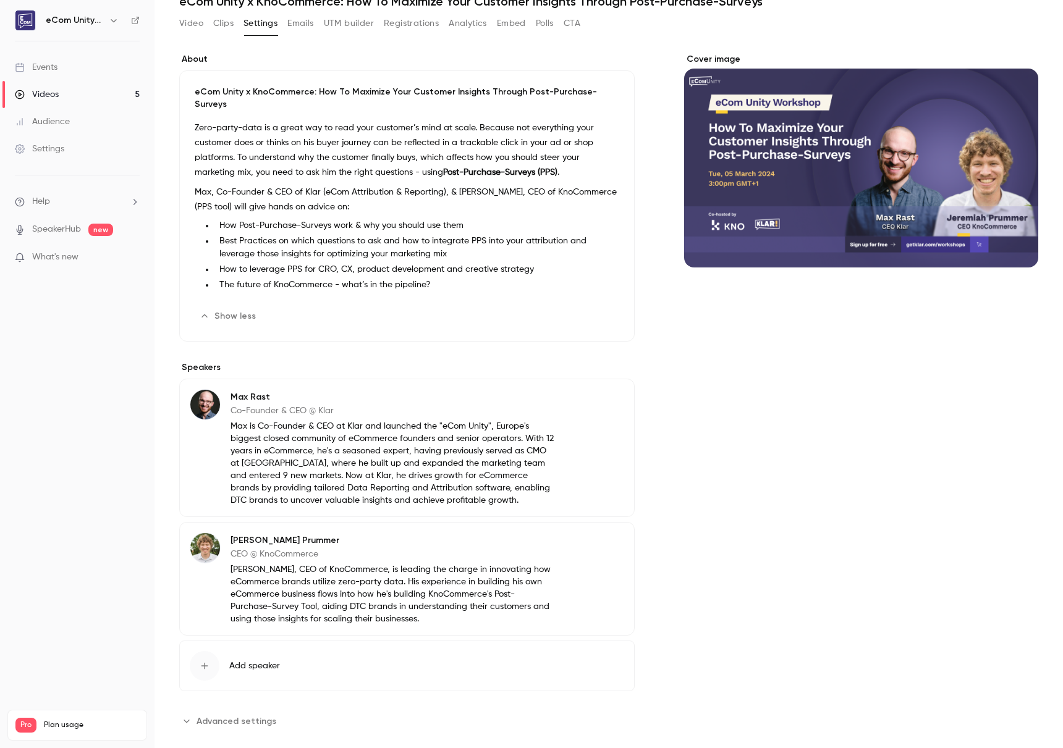
click at [226, 715] on span "Advanced settings" at bounding box center [237, 721] width 80 height 13
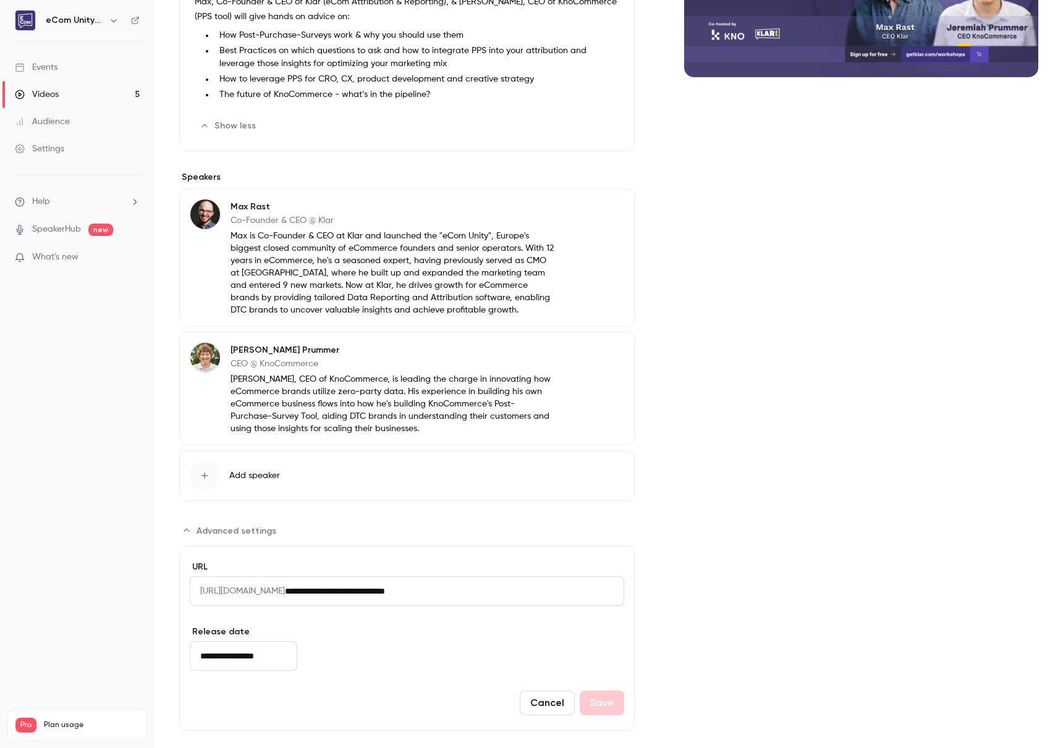
scroll to position [0, 0]
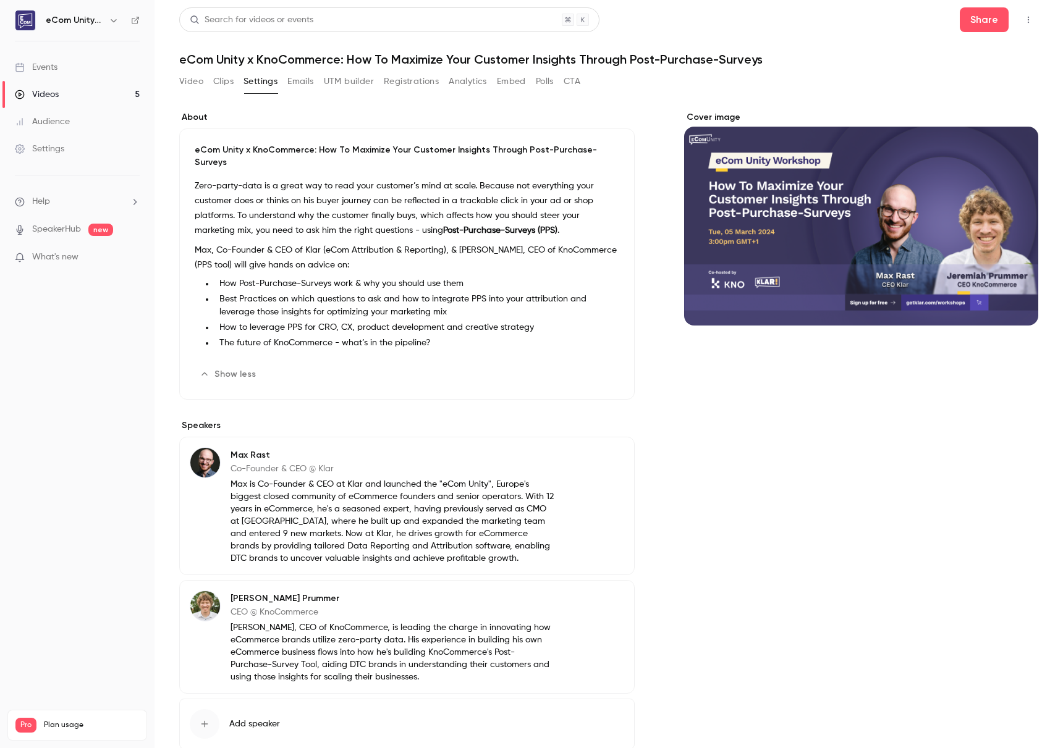
click at [294, 87] on button "Emails" at bounding box center [300, 82] width 26 height 20
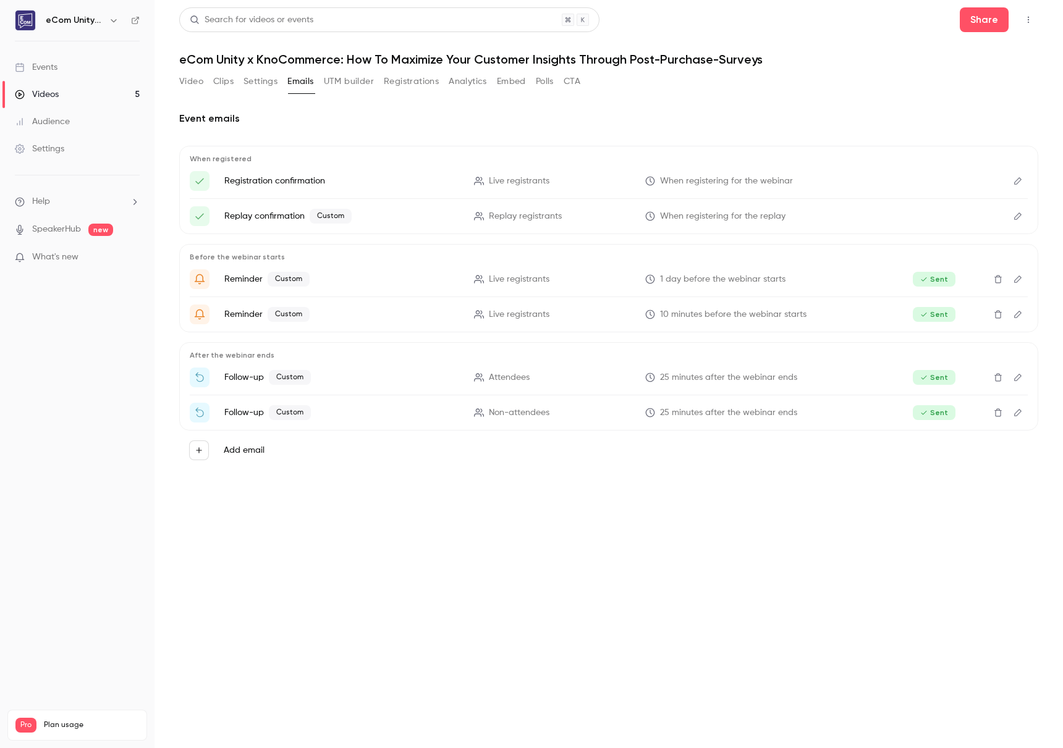
click at [357, 88] on button "UTM builder" at bounding box center [349, 82] width 50 height 20
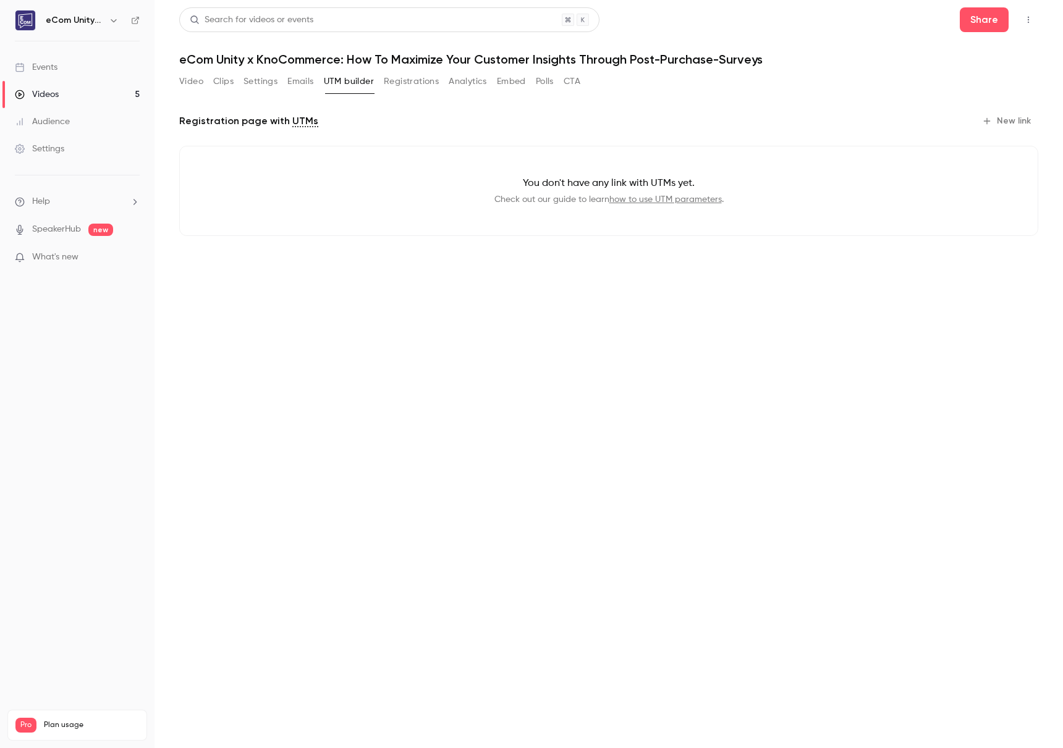
click at [418, 87] on button "Registrations" at bounding box center [411, 82] width 55 height 20
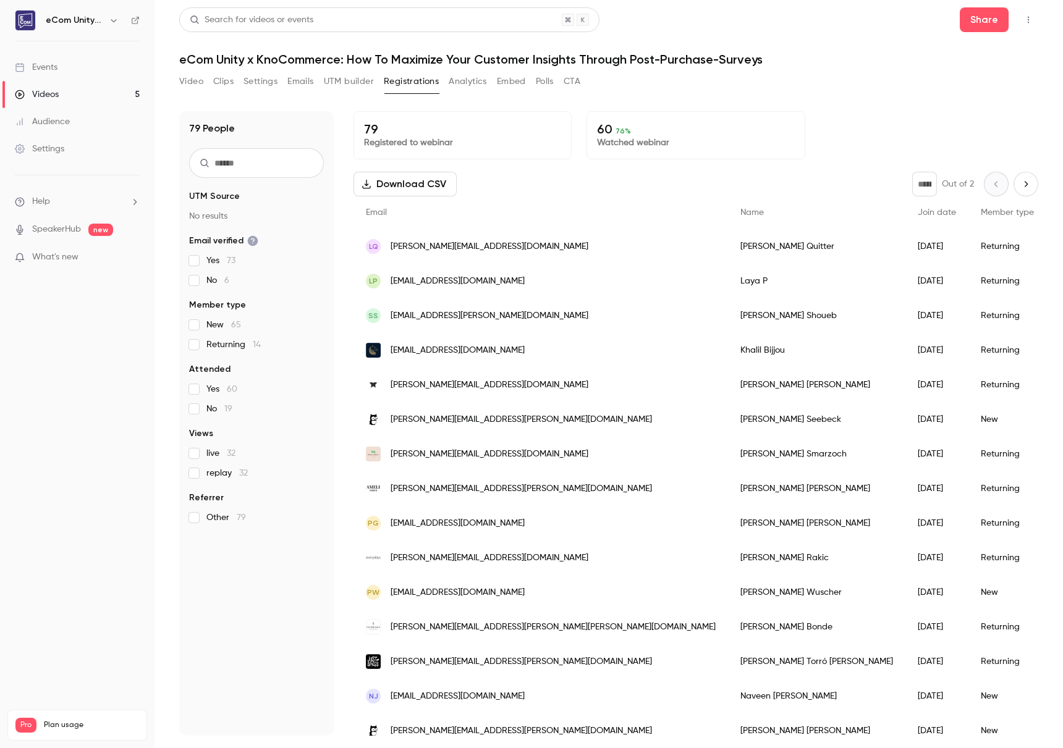
click at [486, 85] on button "Analytics" at bounding box center [468, 82] width 38 height 20
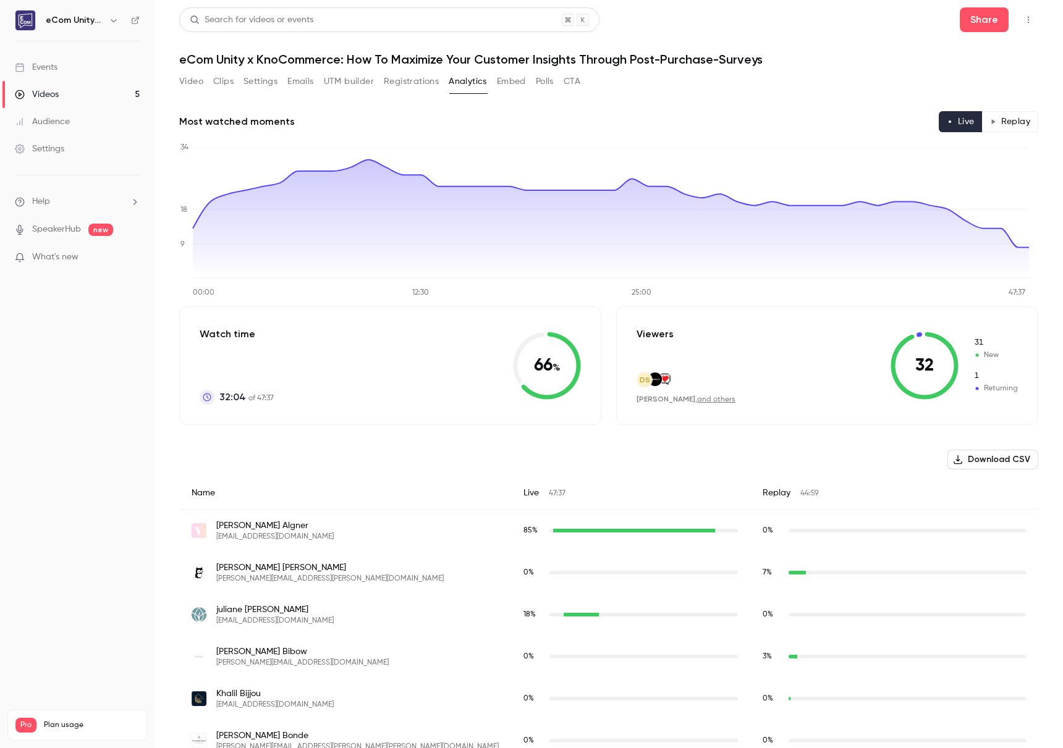
click at [56, 100] on div "Videos" at bounding box center [37, 94] width 44 height 12
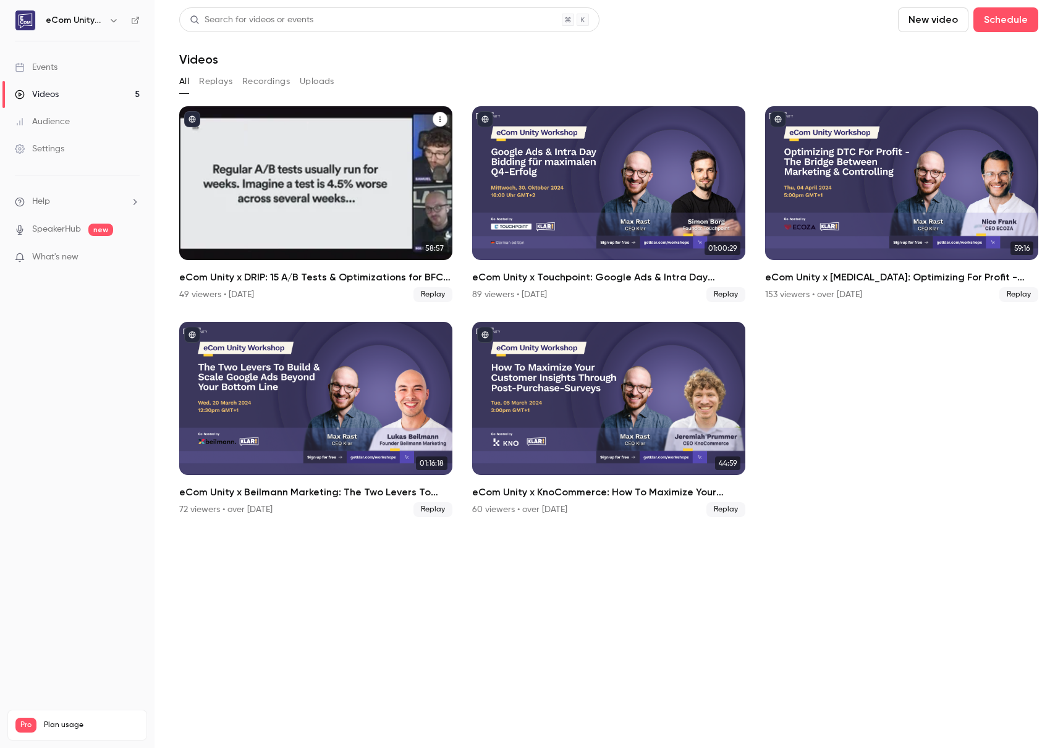
click at [289, 172] on div "eCom Unity x DRIP: 15 A/B Tests & Optimizations for BFCM with Samuel Hess" at bounding box center [315, 183] width 273 height 154
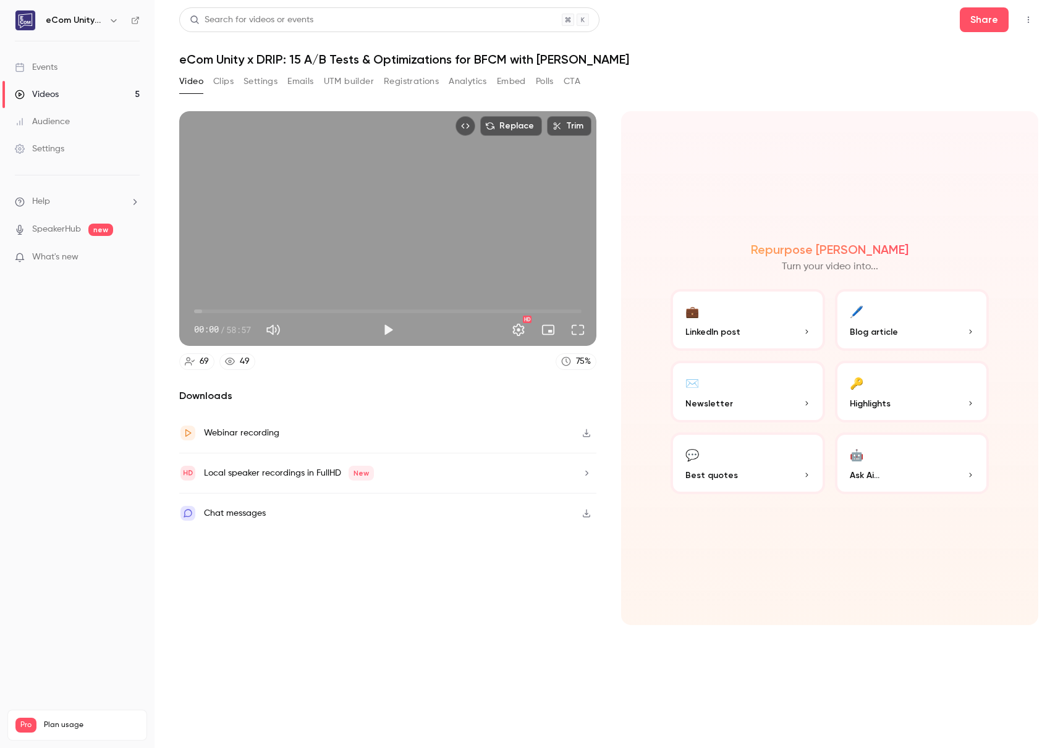
click at [566, 87] on button "CTA" at bounding box center [572, 82] width 17 height 20
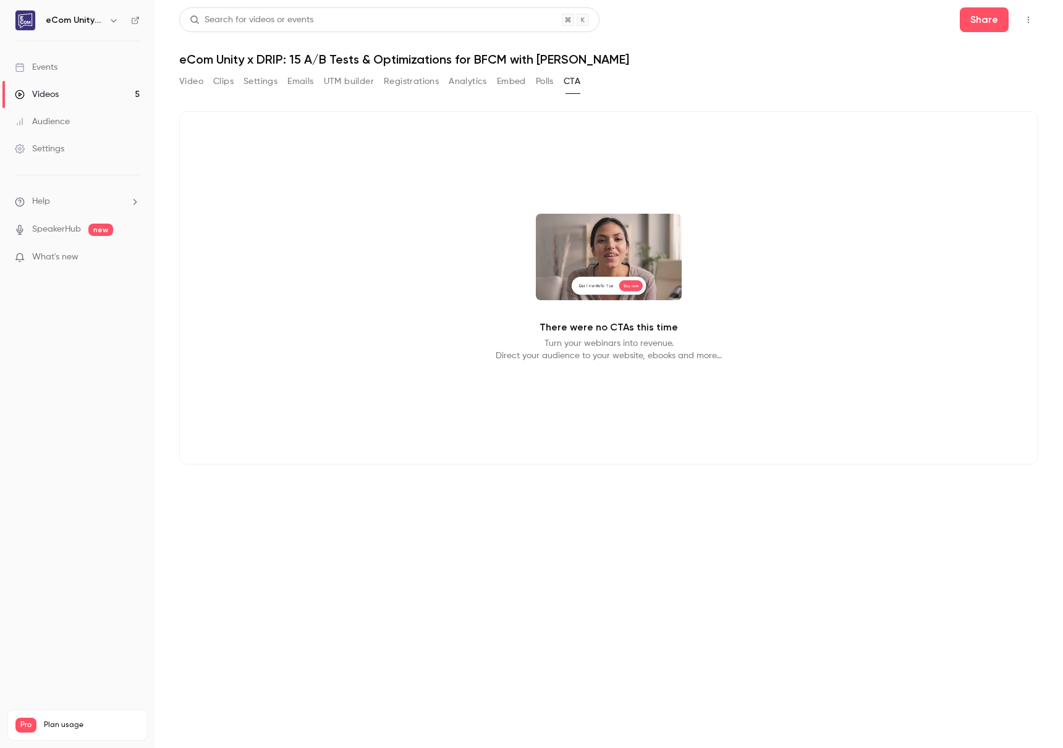
click at [539, 89] on button "Polls" at bounding box center [545, 82] width 18 height 20
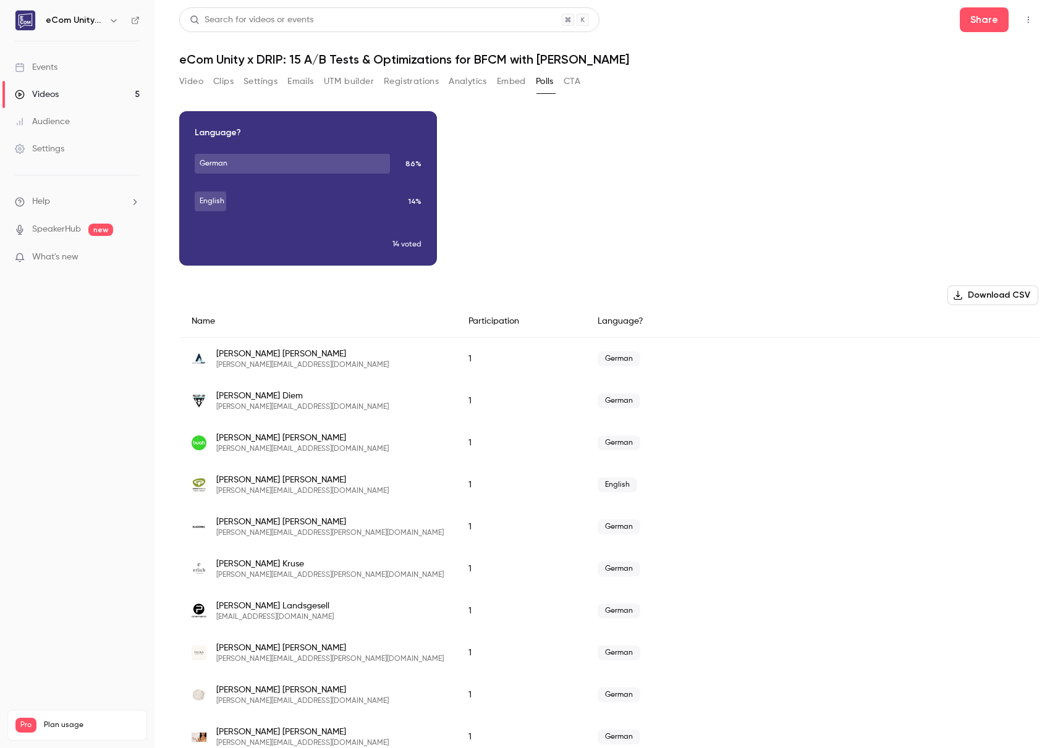
click at [526, 82] on div "Video Clips Settings Emails UTM builder Registrations Analytics Embed Polls CTA" at bounding box center [379, 82] width 401 height 20
click at [509, 89] on button "Embed" at bounding box center [511, 82] width 29 height 20
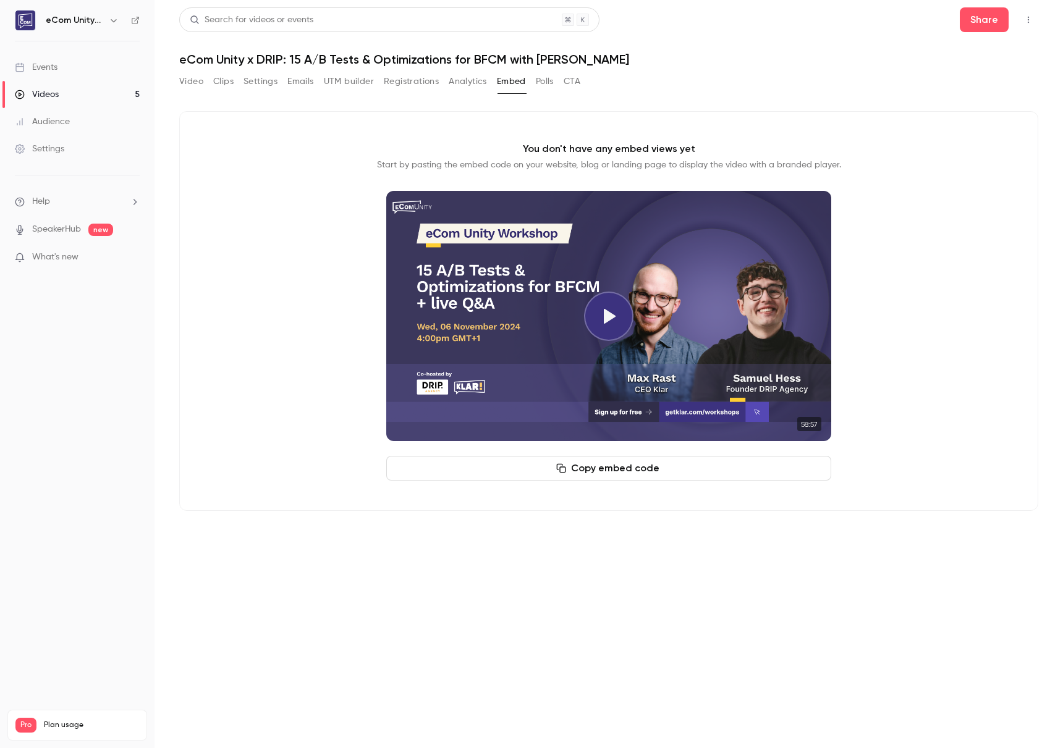
click at [470, 77] on button "Analytics" at bounding box center [468, 82] width 38 height 20
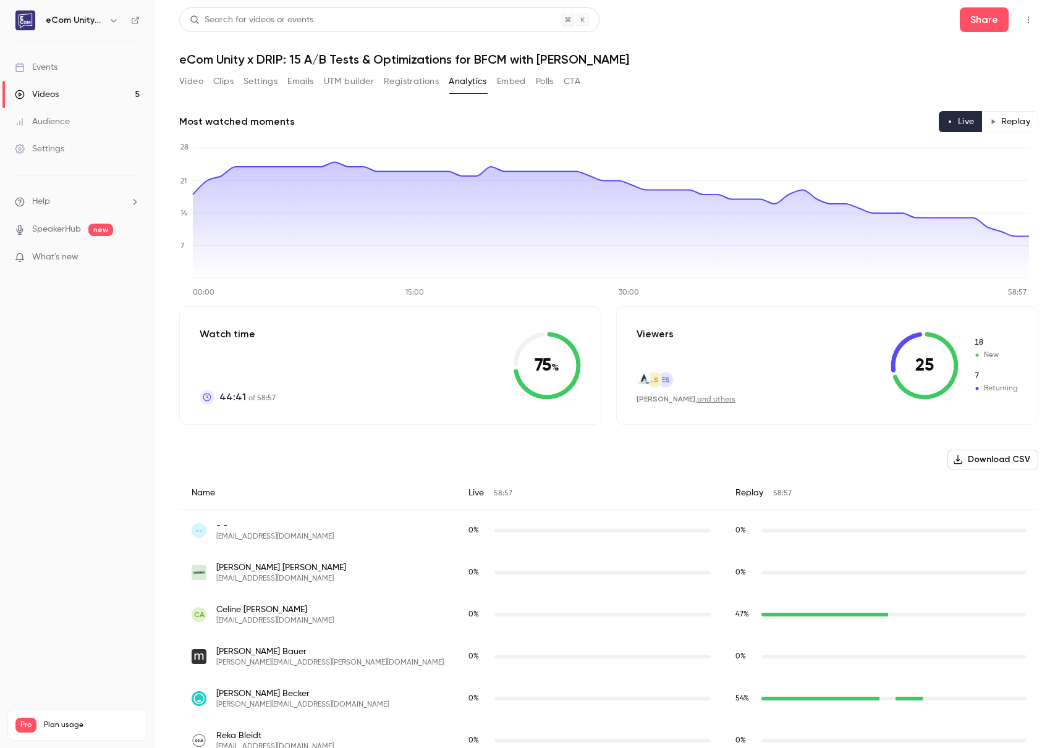
click at [79, 89] on link "Videos 5" at bounding box center [77, 94] width 154 height 27
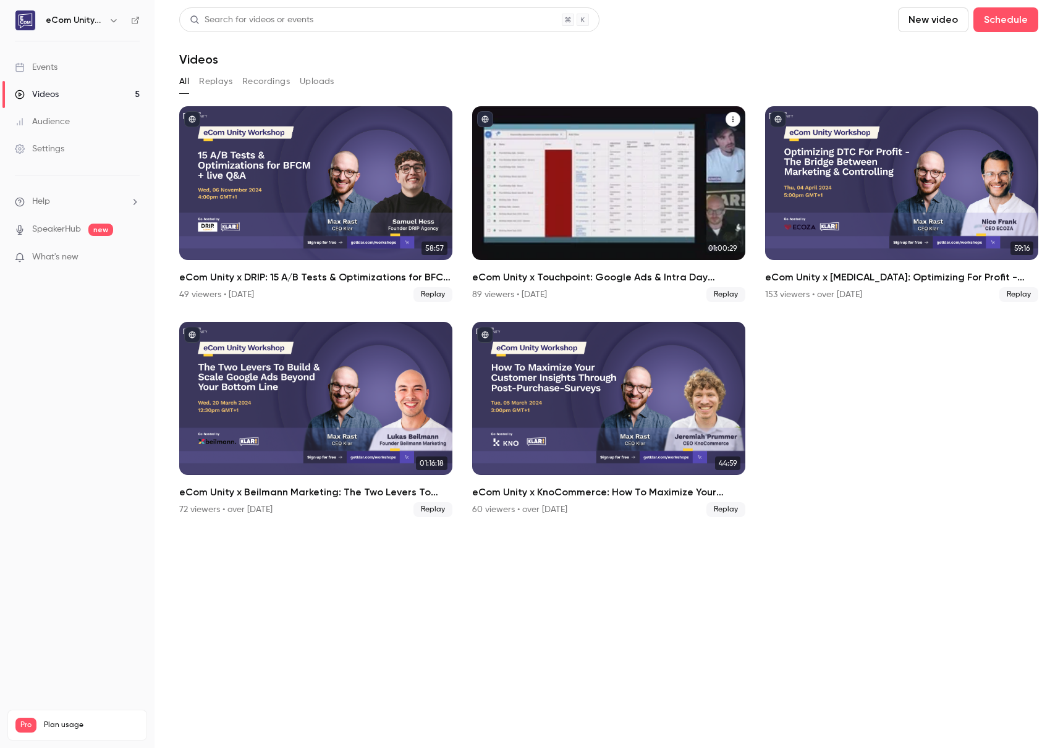
click at [583, 151] on div "eCom Unity x Touchpoint: Google Ads & Intra Day Bidding für maximalen Q4-Erfolg" at bounding box center [608, 183] width 273 height 154
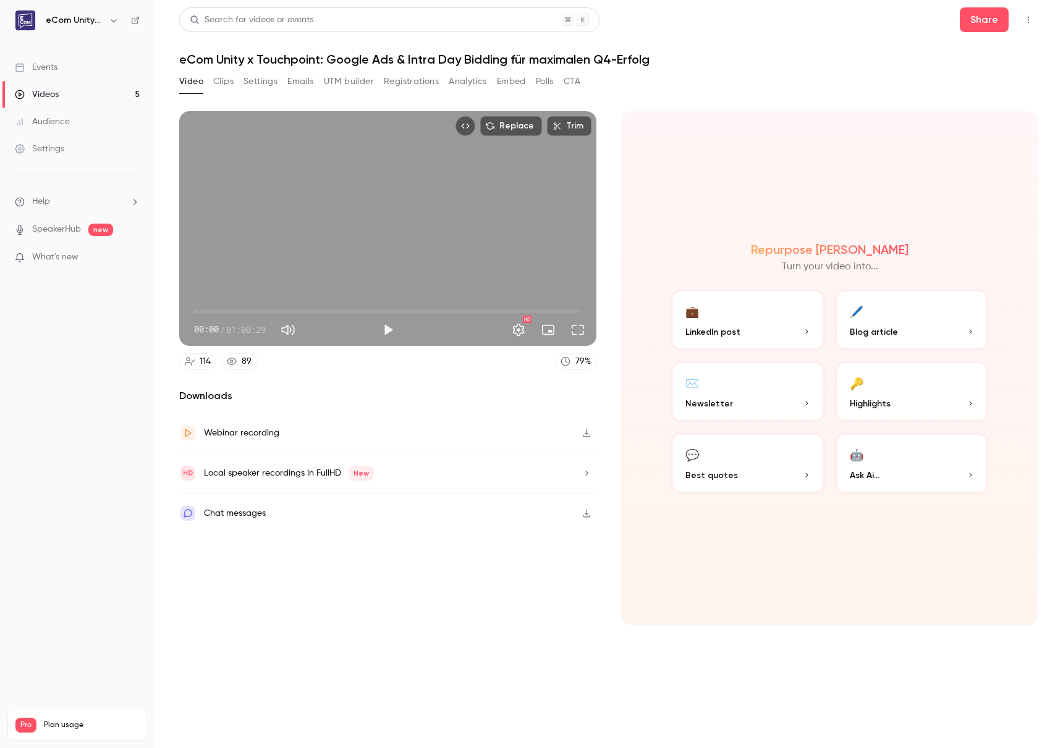
click at [471, 78] on button "Analytics" at bounding box center [468, 82] width 38 height 20
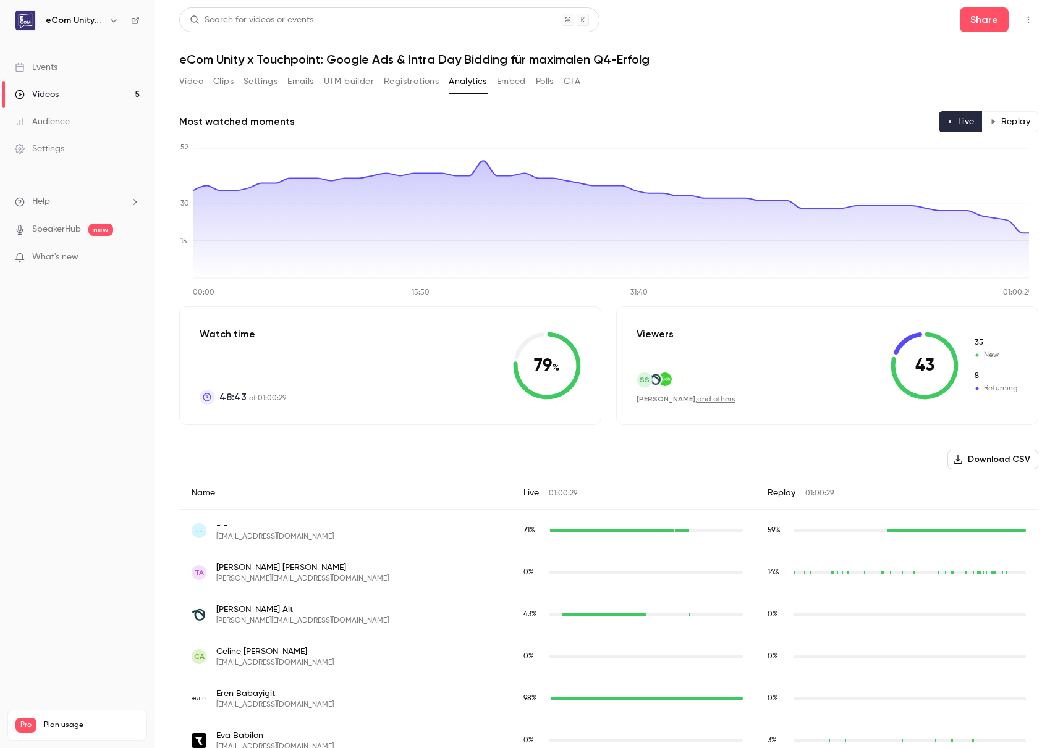
click at [515, 80] on button "Embed" at bounding box center [511, 82] width 29 height 20
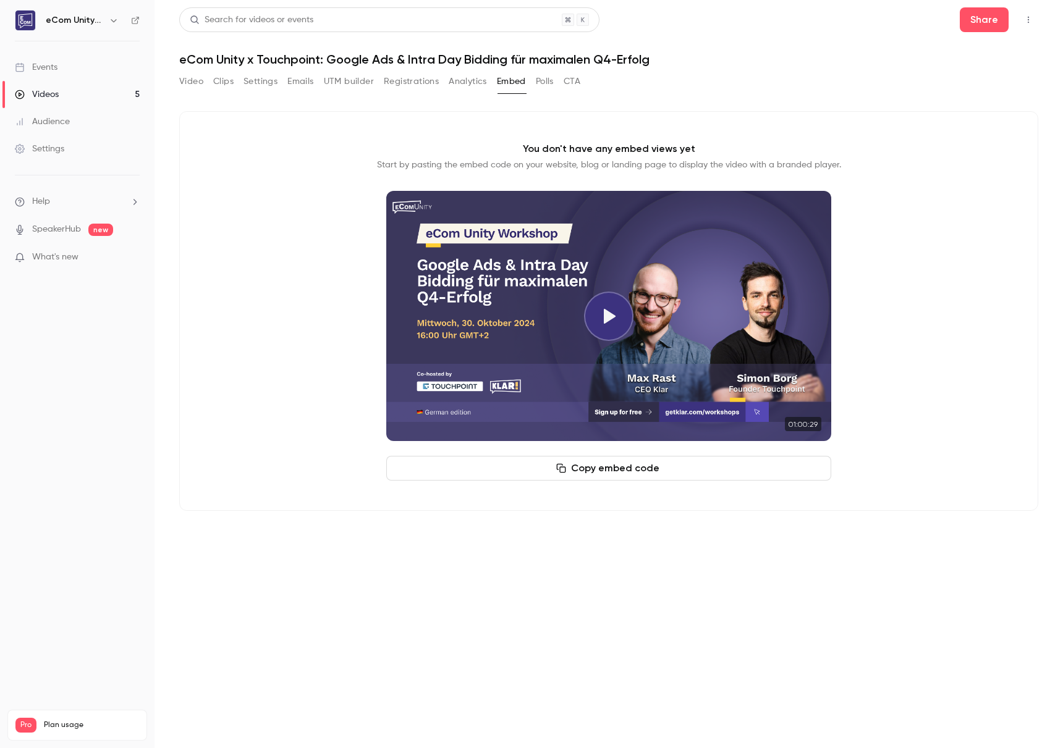
click at [546, 86] on button "Polls" at bounding box center [545, 82] width 18 height 20
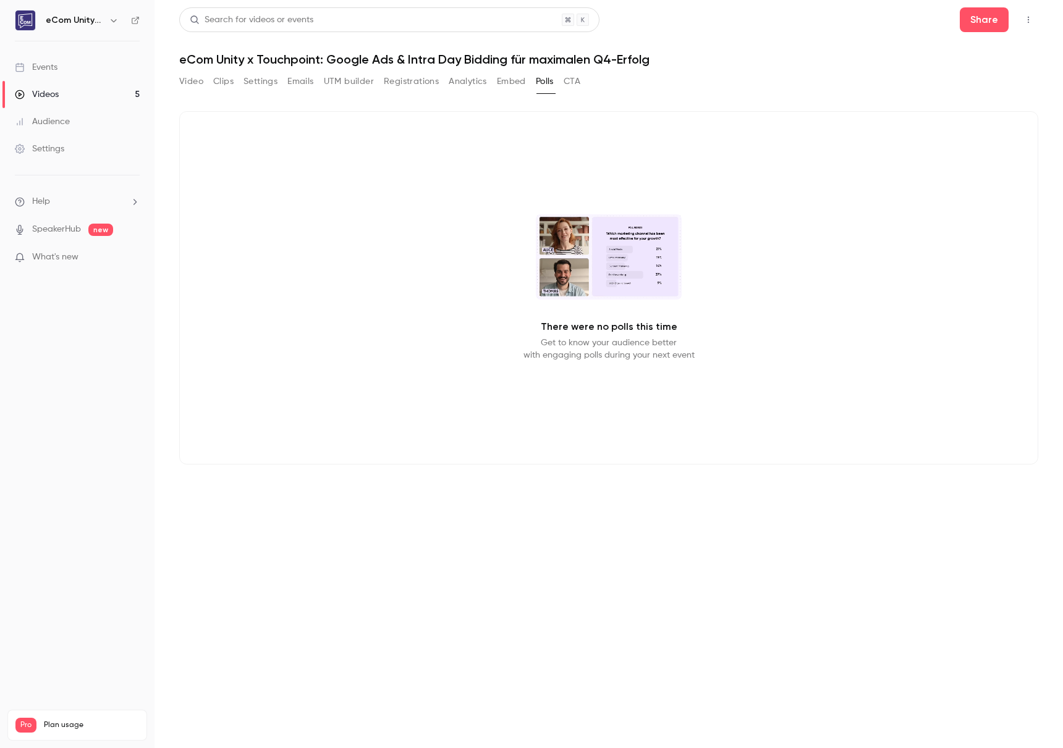
click at [522, 88] on button "Embed" at bounding box center [511, 82] width 29 height 20
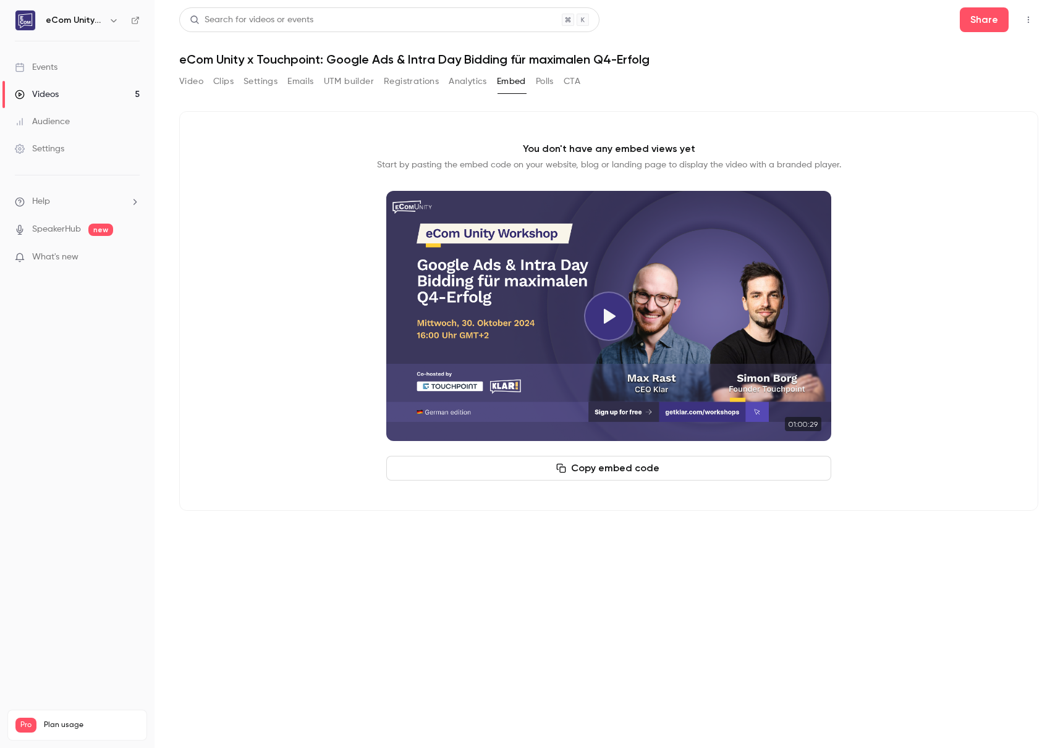
click at [480, 75] on button "Analytics" at bounding box center [468, 82] width 38 height 20
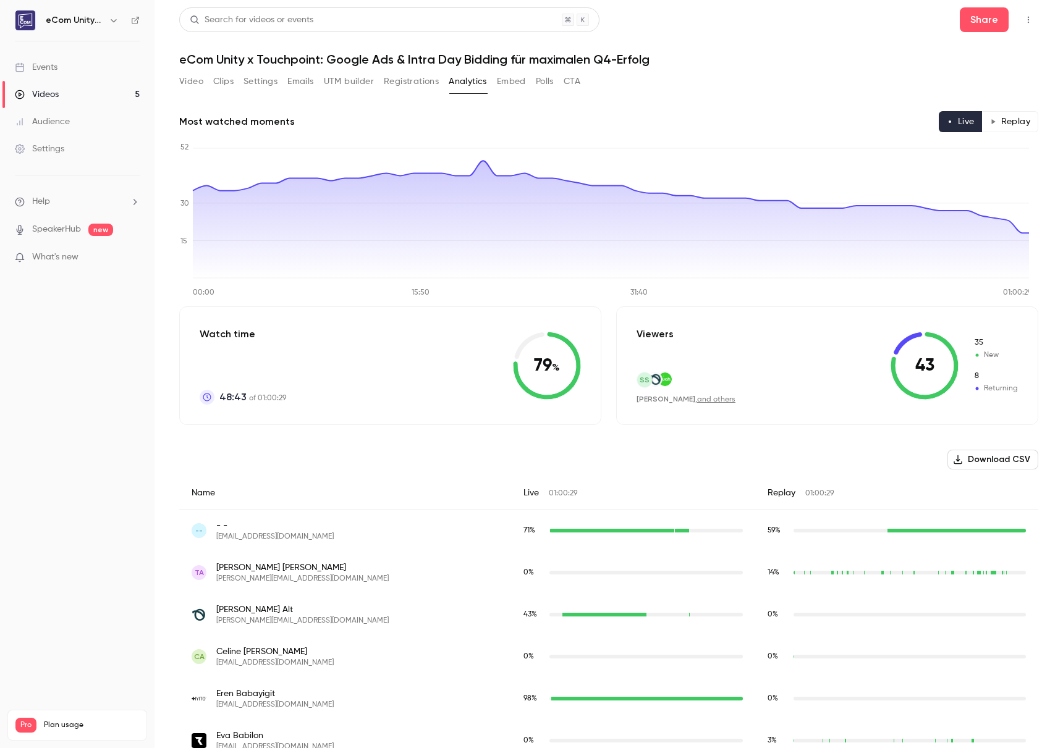
click at [518, 92] on div "Video Clips Settings Emails UTM builder Registrations Analytics Embed Polls CTA" at bounding box center [379, 84] width 401 height 25
click at [514, 77] on button "Embed" at bounding box center [511, 82] width 29 height 20
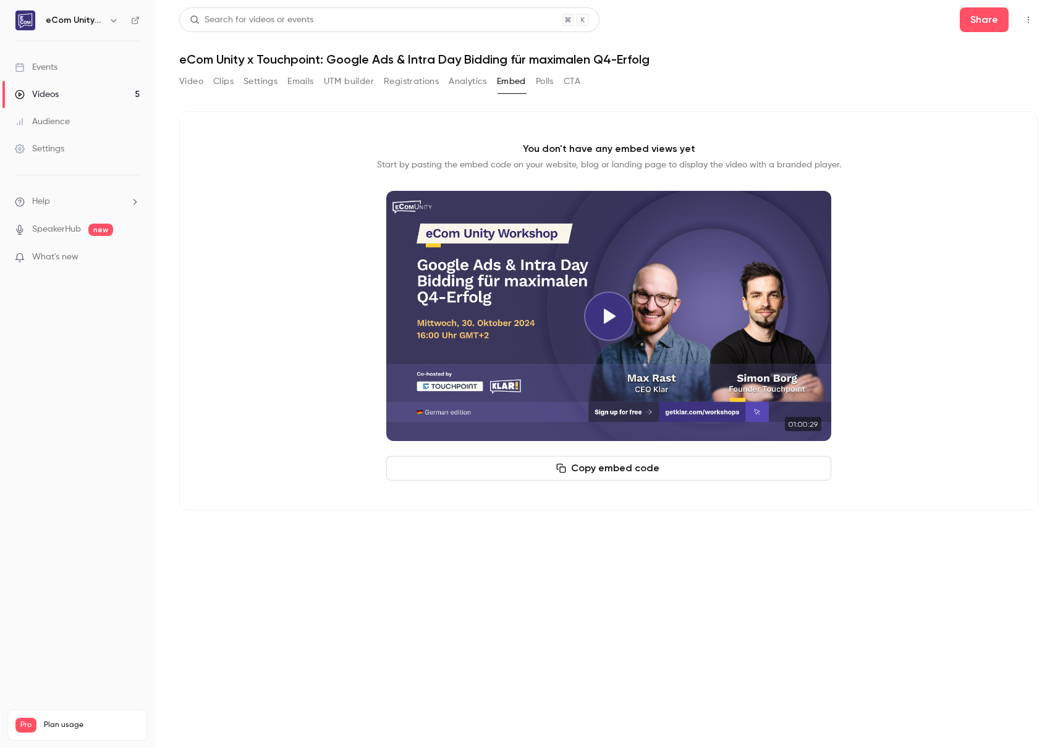
click at [415, 83] on button "Registrations" at bounding box center [411, 82] width 55 height 20
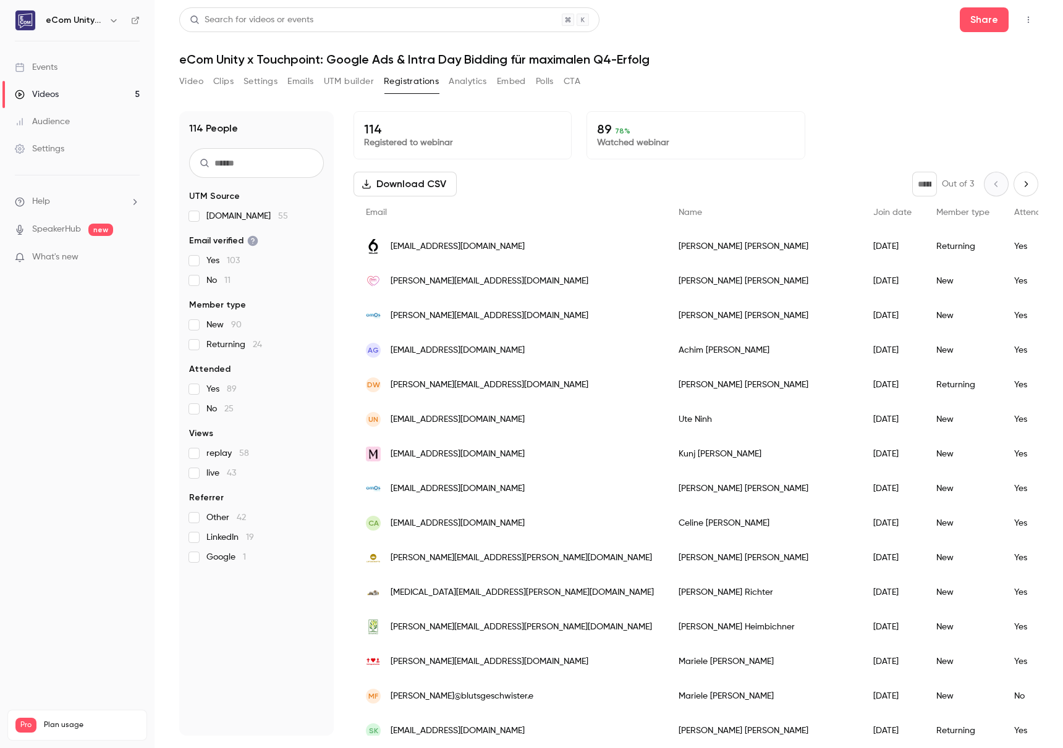
click at [339, 75] on button "UTM builder" at bounding box center [349, 82] width 50 height 20
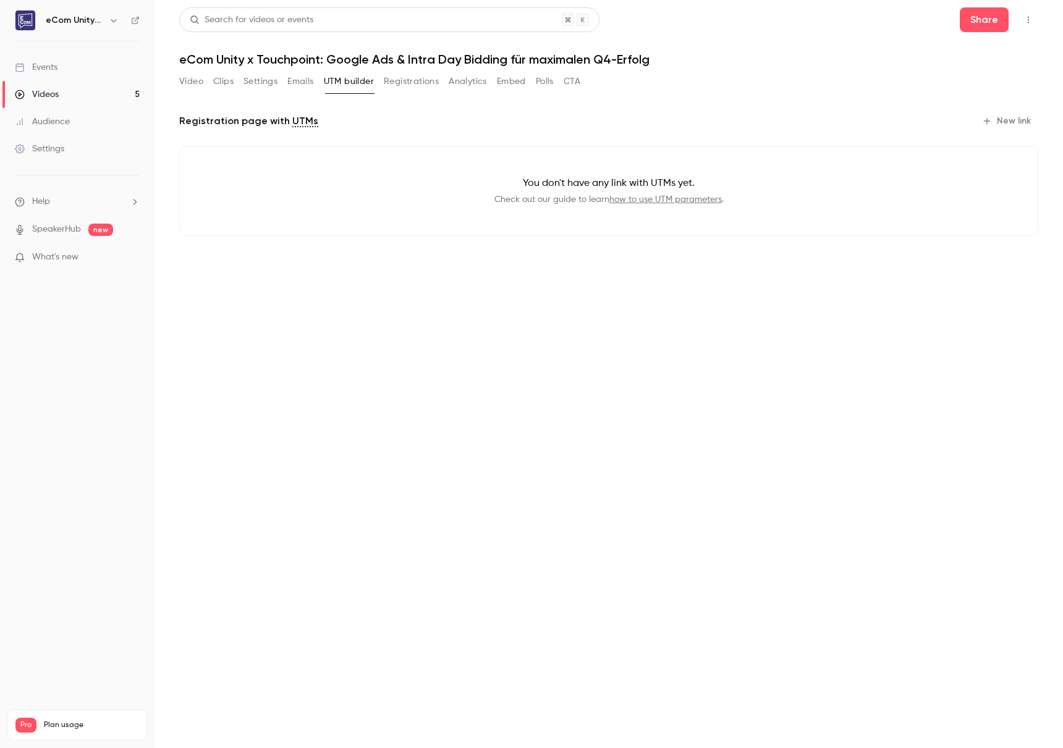
click at [492, 78] on div "Video Clips Settings Emails UTM builder Registrations Analytics Embed Polls CTA" at bounding box center [379, 82] width 401 height 20
click at [516, 82] on button "Embed" at bounding box center [511, 82] width 29 height 20
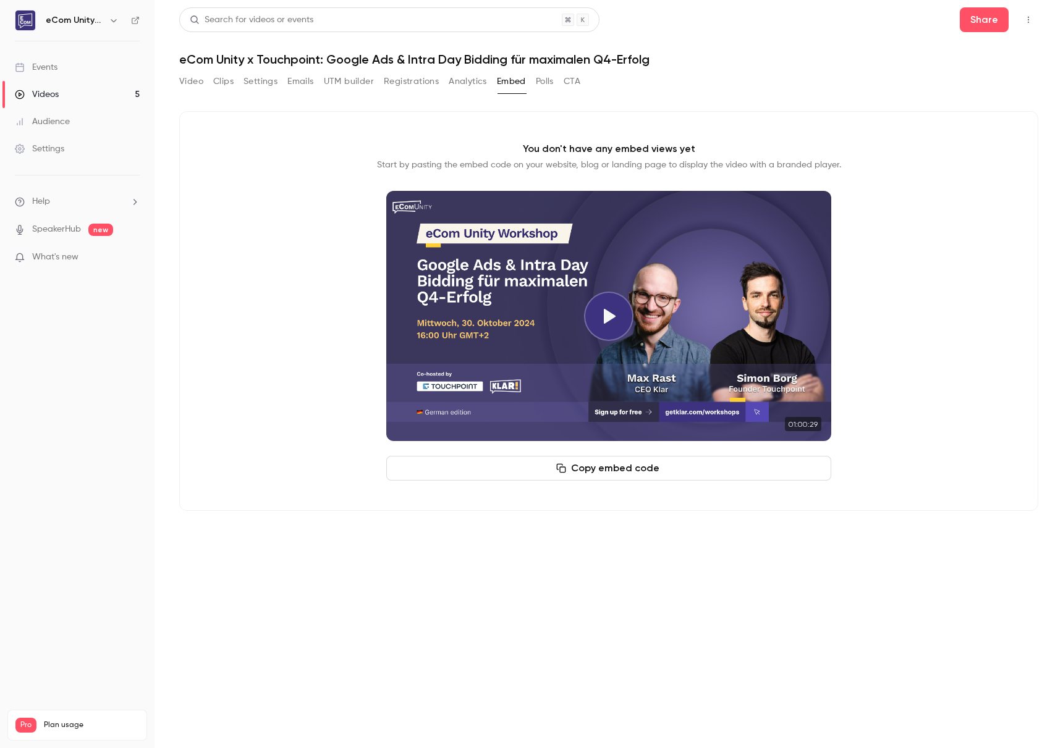
click at [541, 79] on button "Polls" at bounding box center [545, 82] width 18 height 20
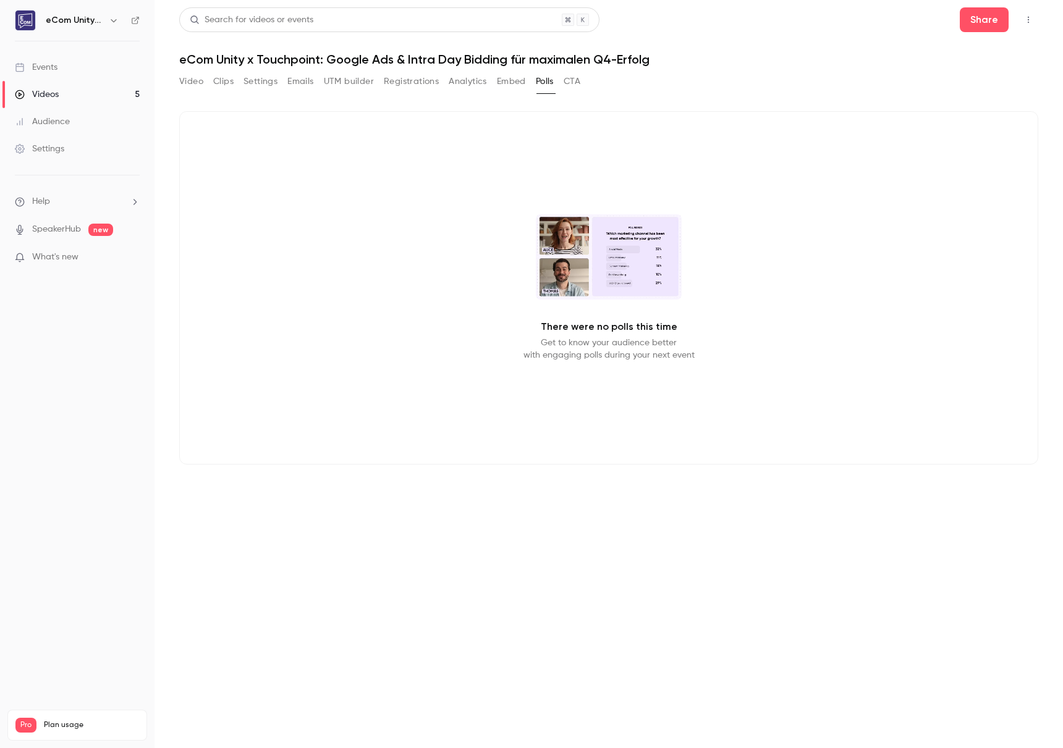
click at [109, 95] on link "Videos 5" at bounding box center [77, 94] width 154 height 27
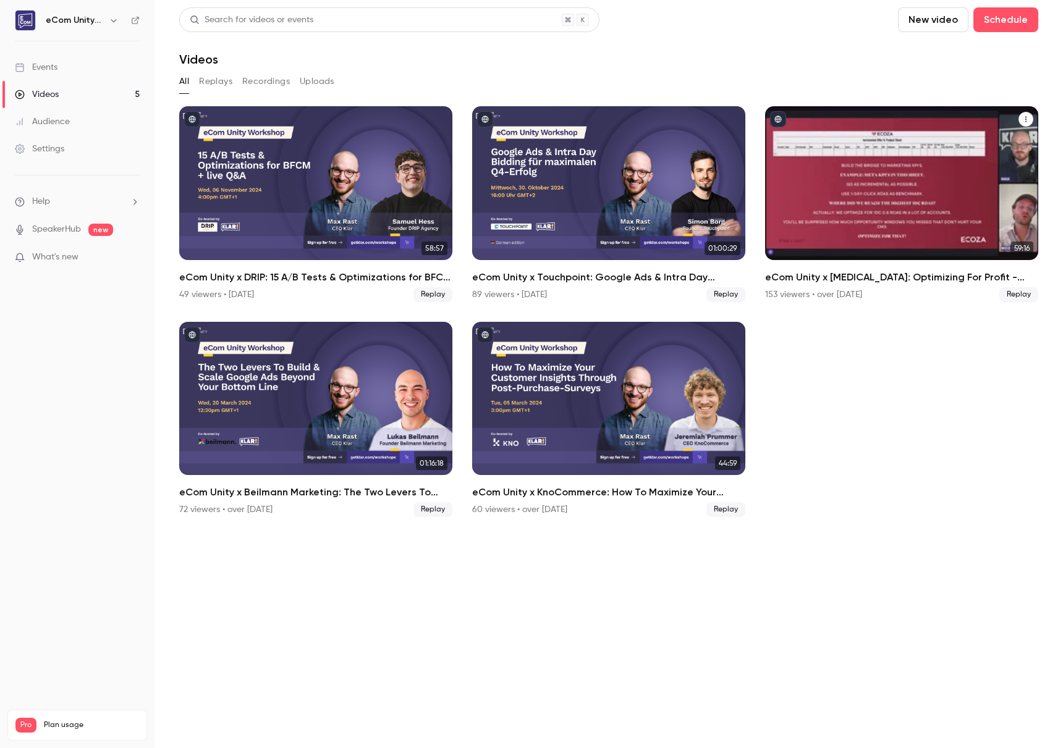
click at [1031, 120] on button "eCom Unity x ECOZA: Optimizing For Profit - Building The Bridge Between Marketi…" at bounding box center [1025, 119] width 15 height 15
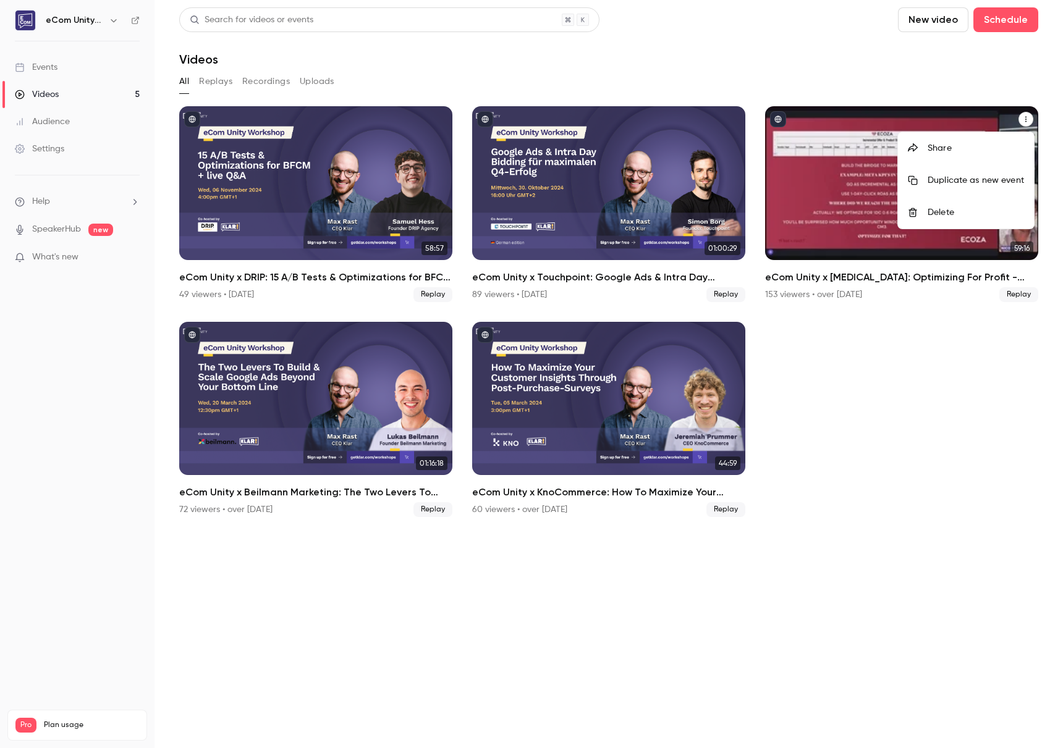
click at [856, 187] on div at bounding box center [531, 374] width 1063 height 748
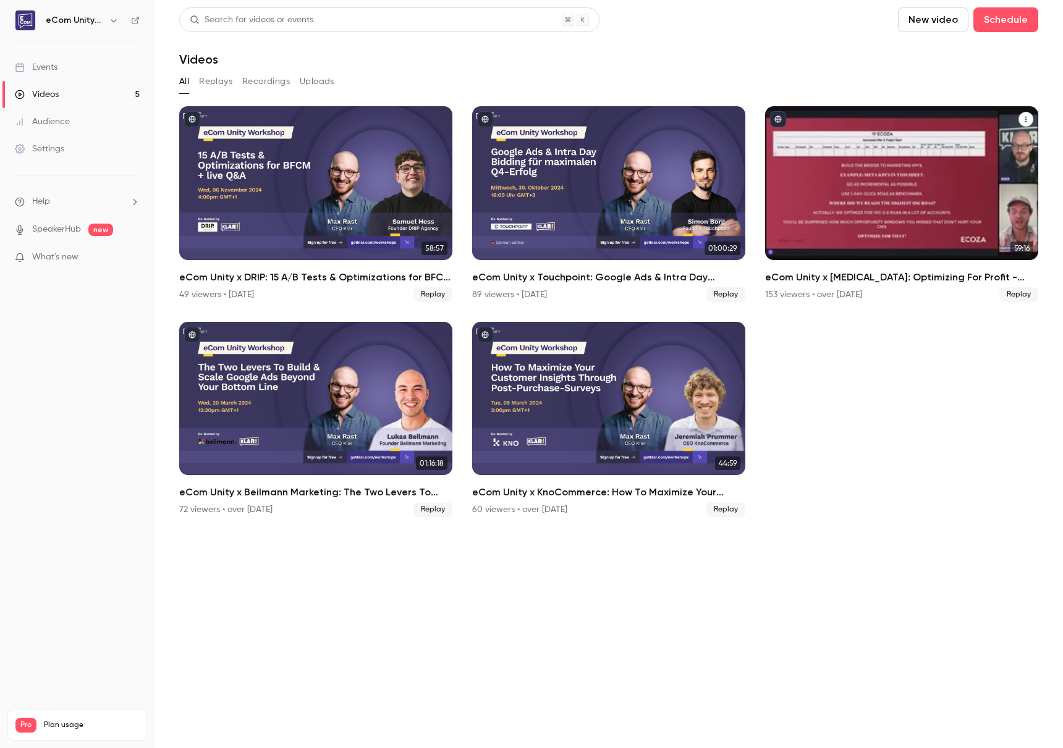
click at [848, 200] on div "eCom Unity x ECOZA: Optimizing For Profit - Building The Bridge Between Marketi…" at bounding box center [901, 183] width 273 height 154
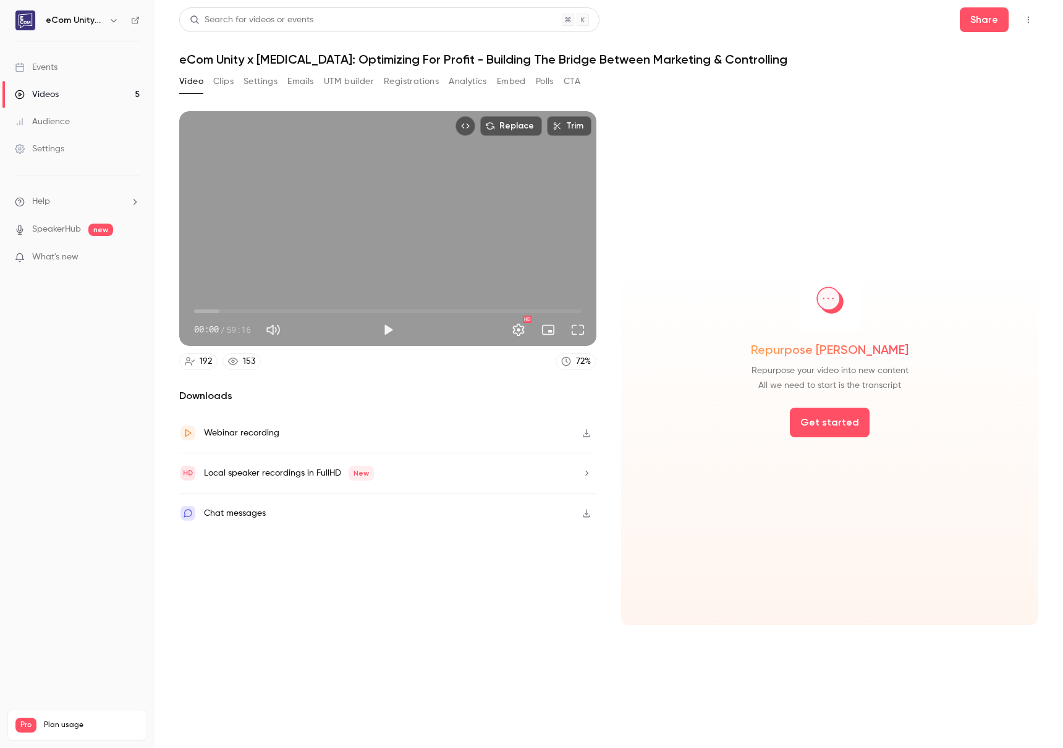
click at [299, 90] on button "Emails" at bounding box center [300, 82] width 26 height 20
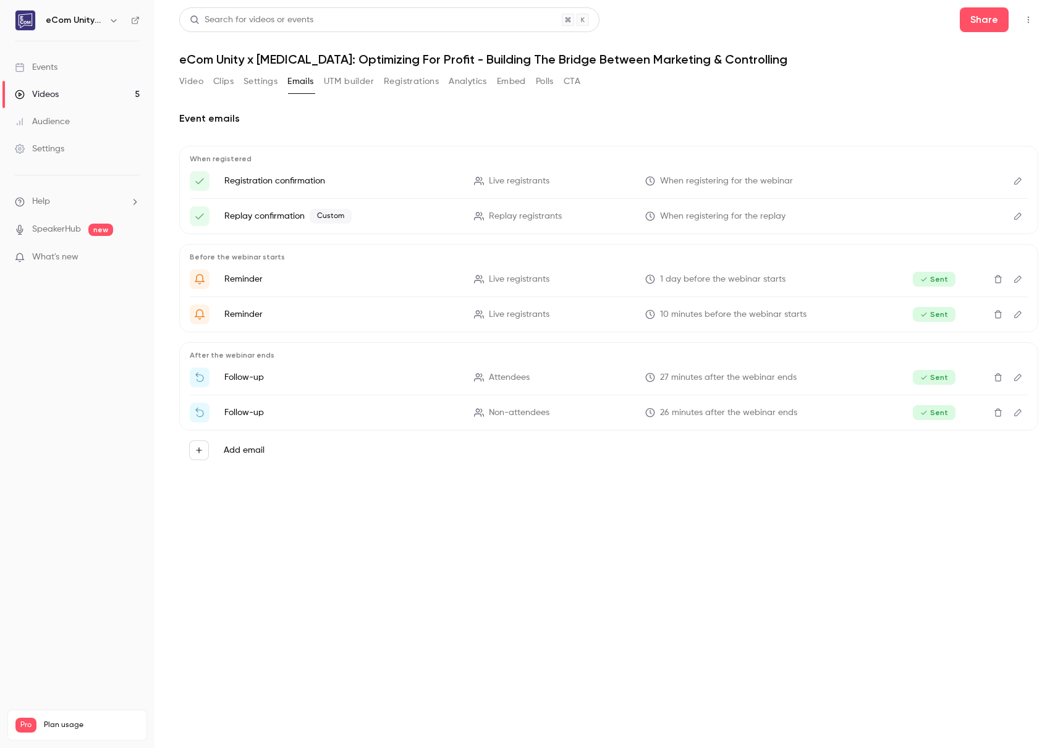
click at [462, 85] on button "Analytics" at bounding box center [468, 82] width 38 height 20
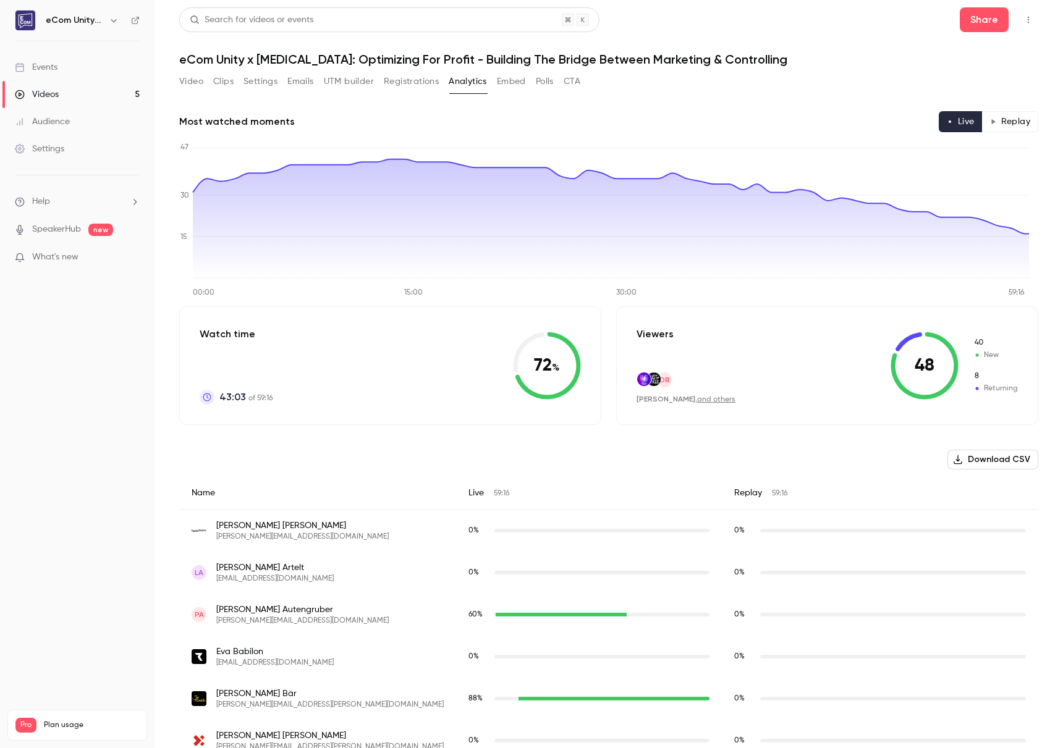
click at [199, 87] on button "Video" at bounding box center [191, 82] width 24 height 20
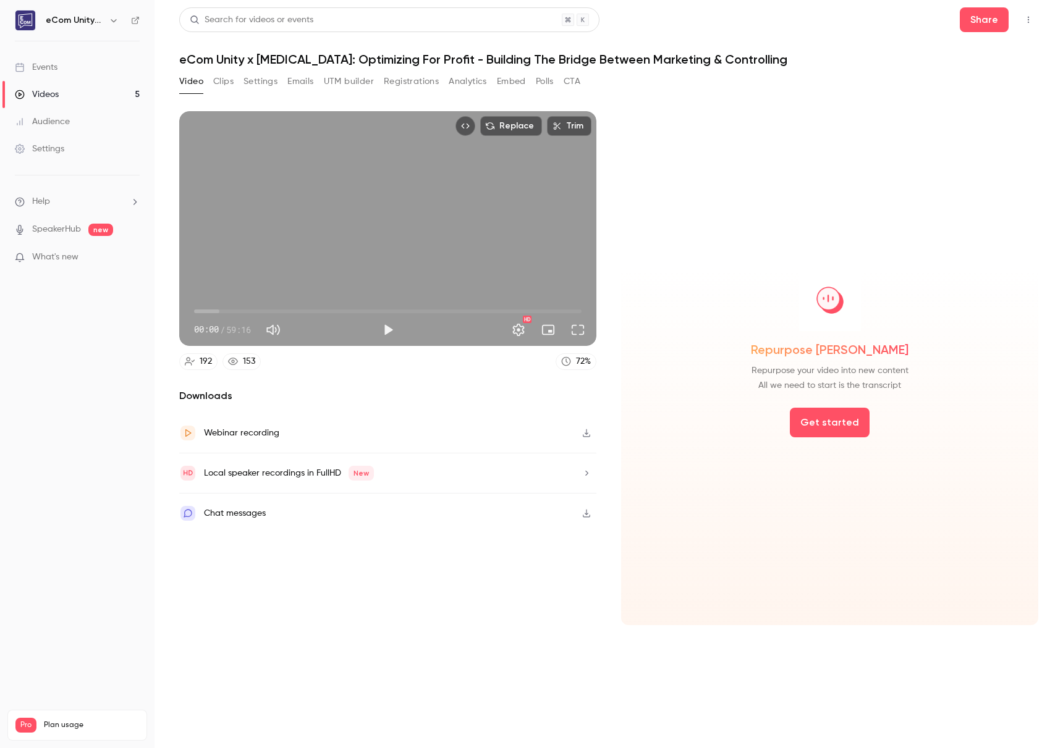
click at [89, 90] on link "Videos 5" at bounding box center [77, 94] width 154 height 27
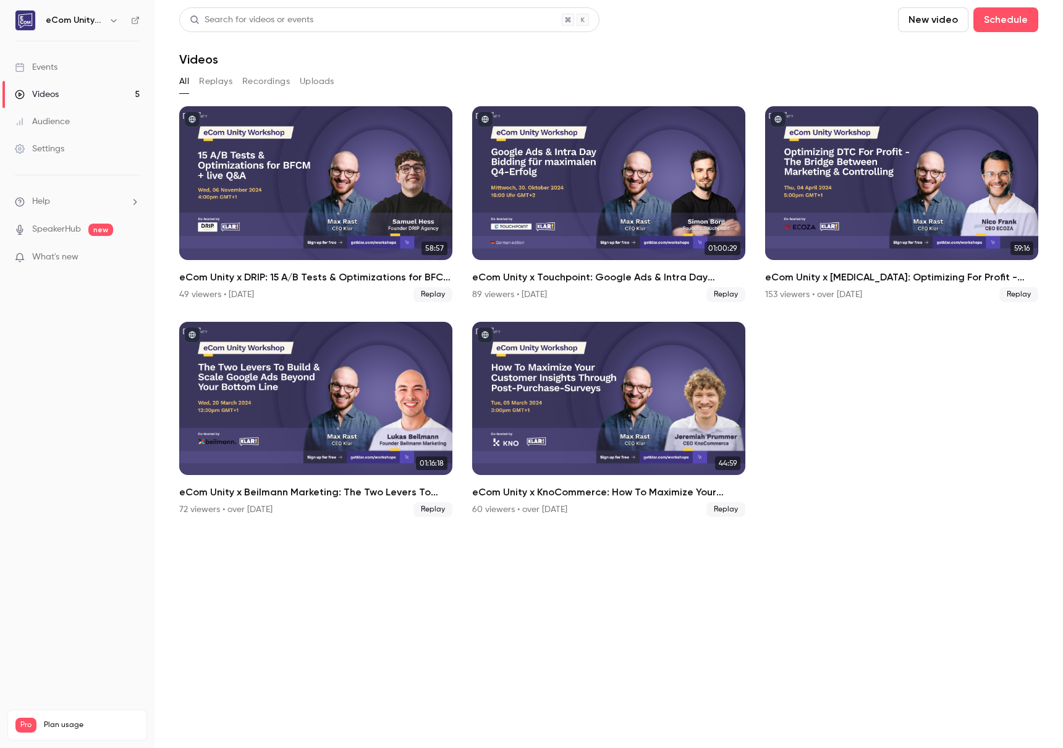
click at [66, 66] on link "Events" at bounding box center [77, 67] width 154 height 27
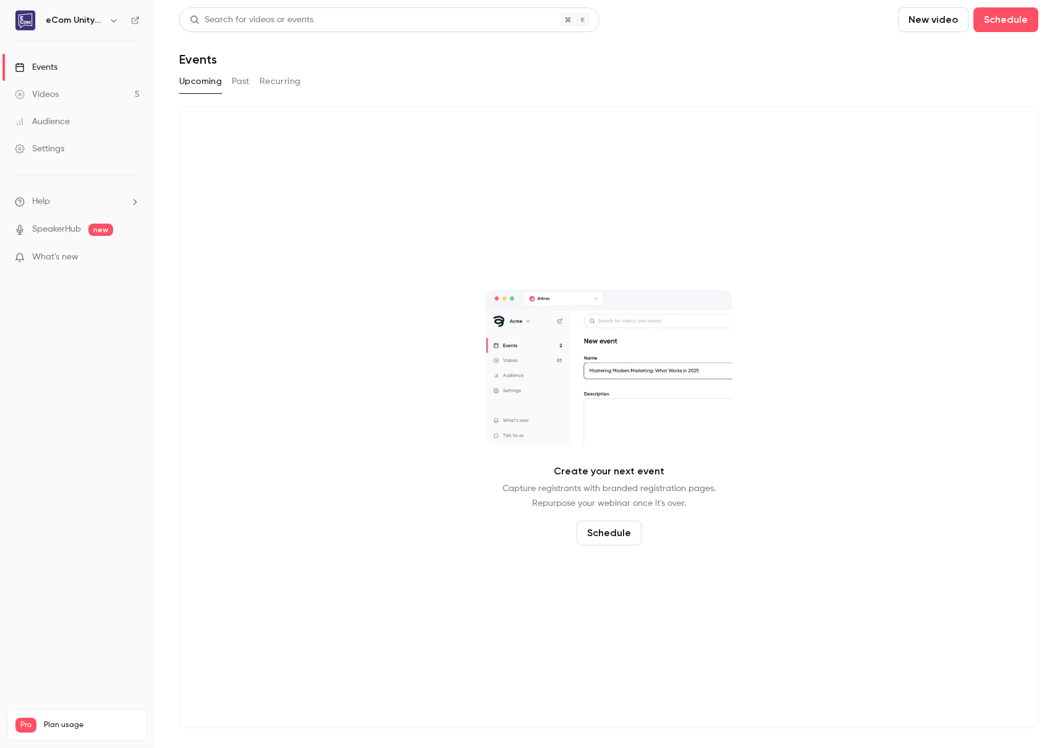
click at [68, 93] on link "Videos 5" at bounding box center [77, 94] width 154 height 27
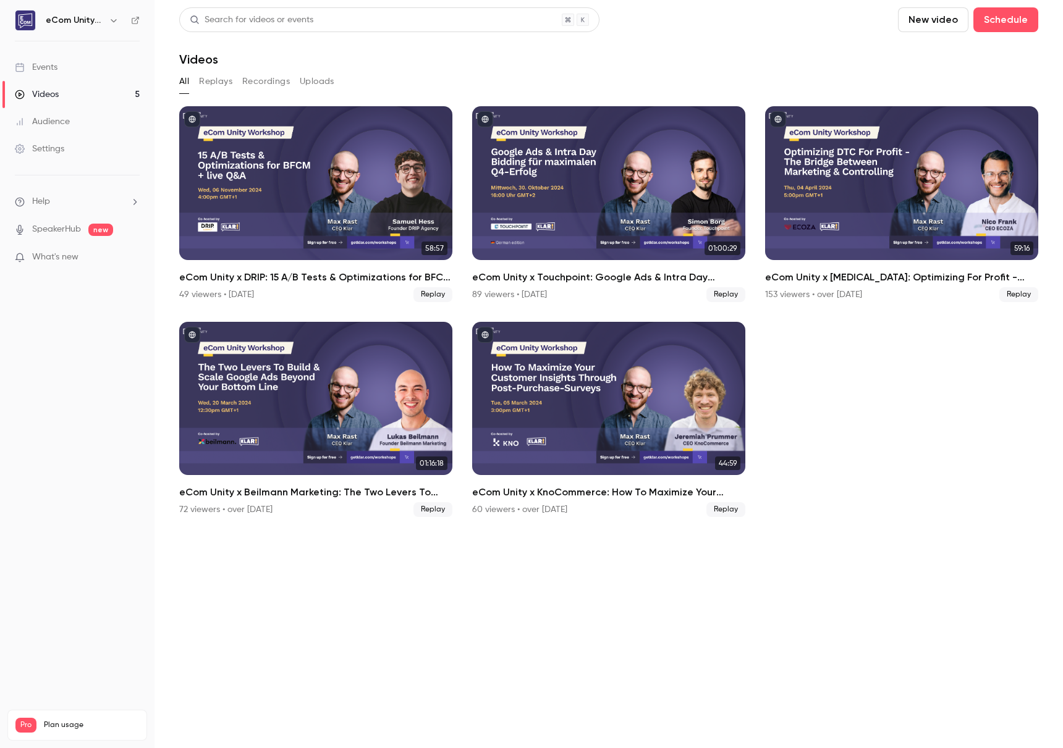
click at [61, 74] on link "Events" at bounding box center [77, 67] width 154 height 27
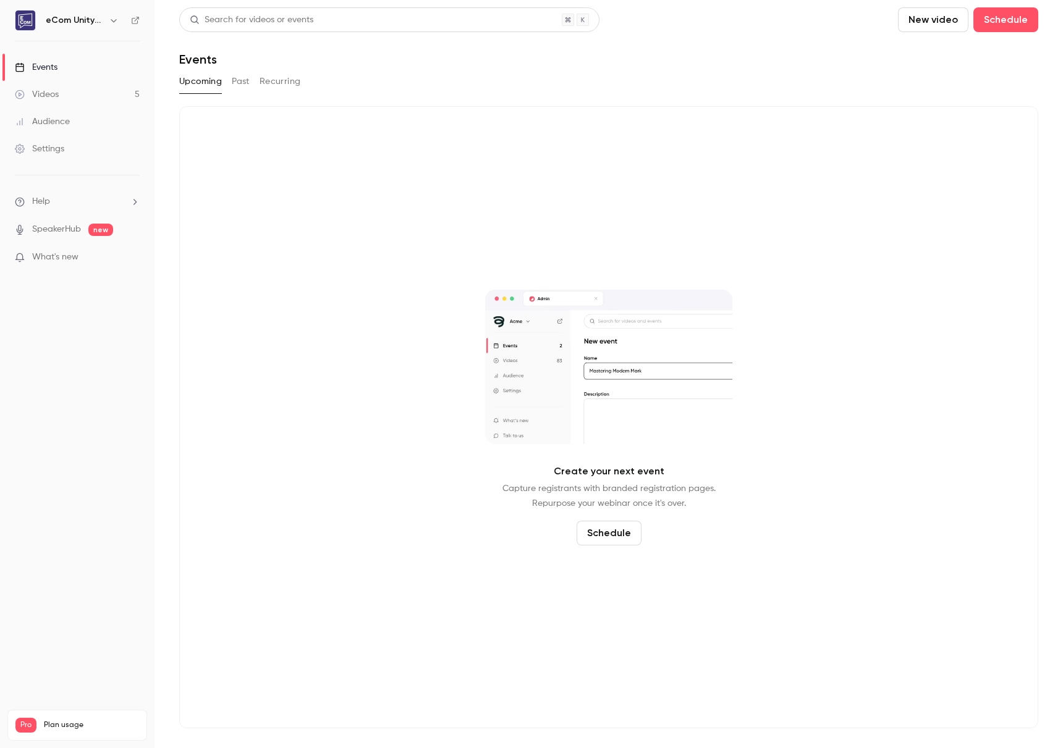
click at [219, 78] on button "Upcoming" at bounding box center [200, 82] width 43 height 20
click at [226, 80] on div "Upcoming Past Recurring" at bounding box center [608, 82] width 859 height 20
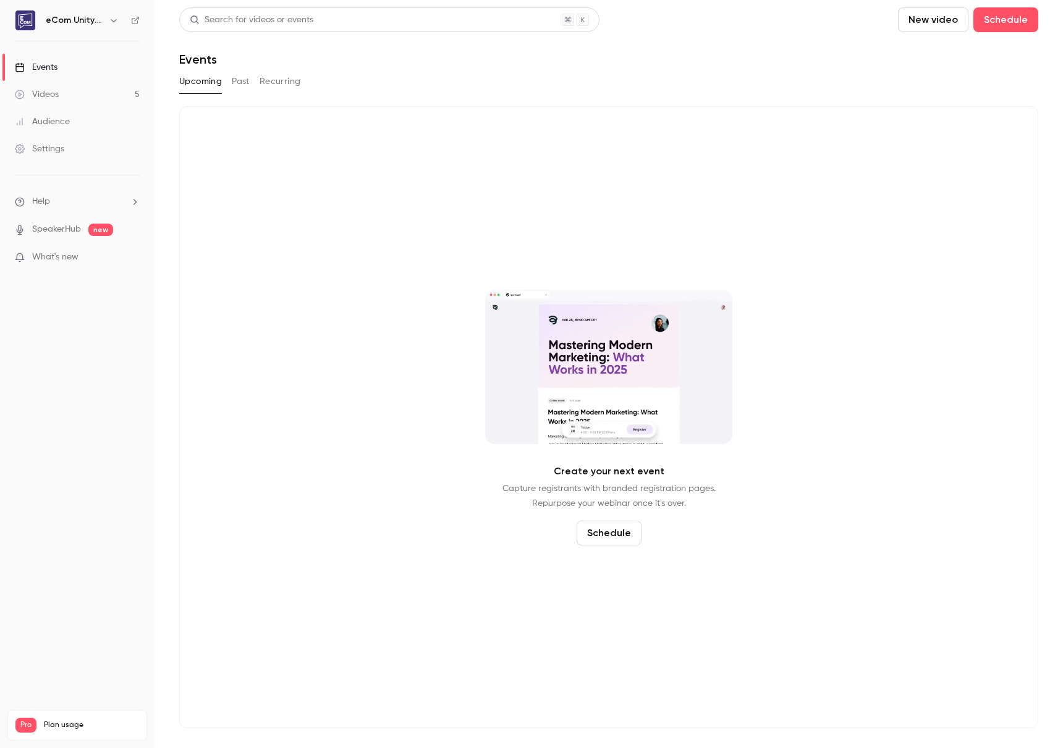
click at [241, 90] on button "Past" at bounding box center [241, 82] width 18 height 20
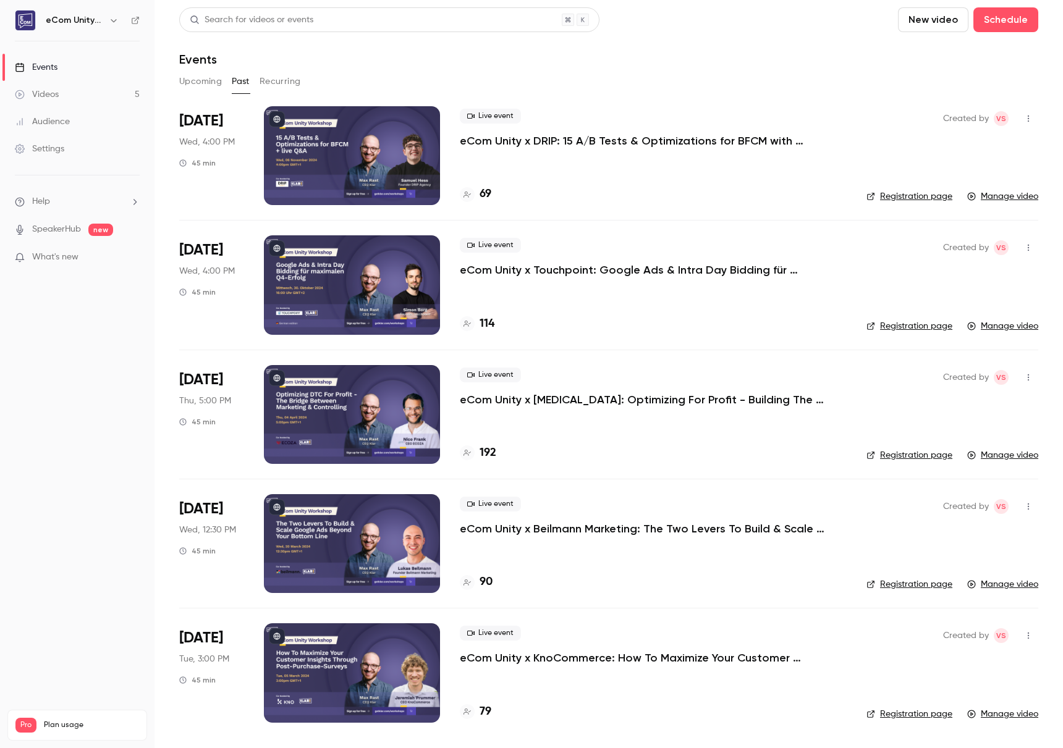
click at [54, 100] on div "Videos" at bounding box center [37, 94] width 44 height 12
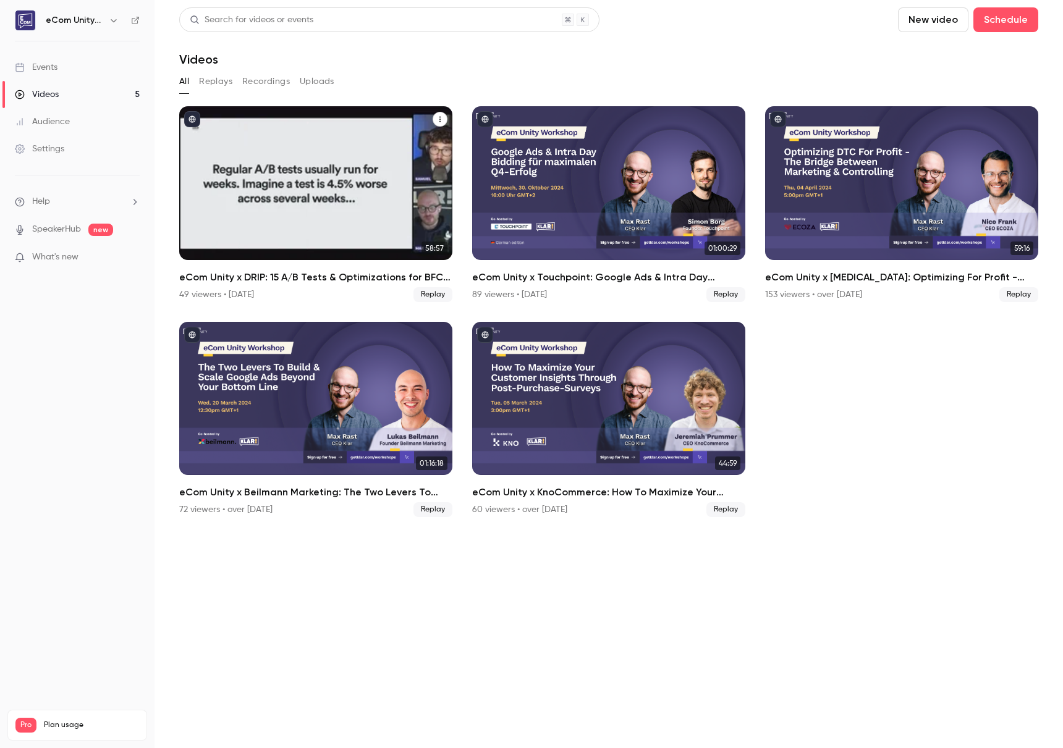
click at [326, 276] on h2 "eCom Unity x DRIP: 15 A/B Tests & Optimizations for BFCM with [PERSON_NAME]" at bounding box center [315, 277] width 273 height 15
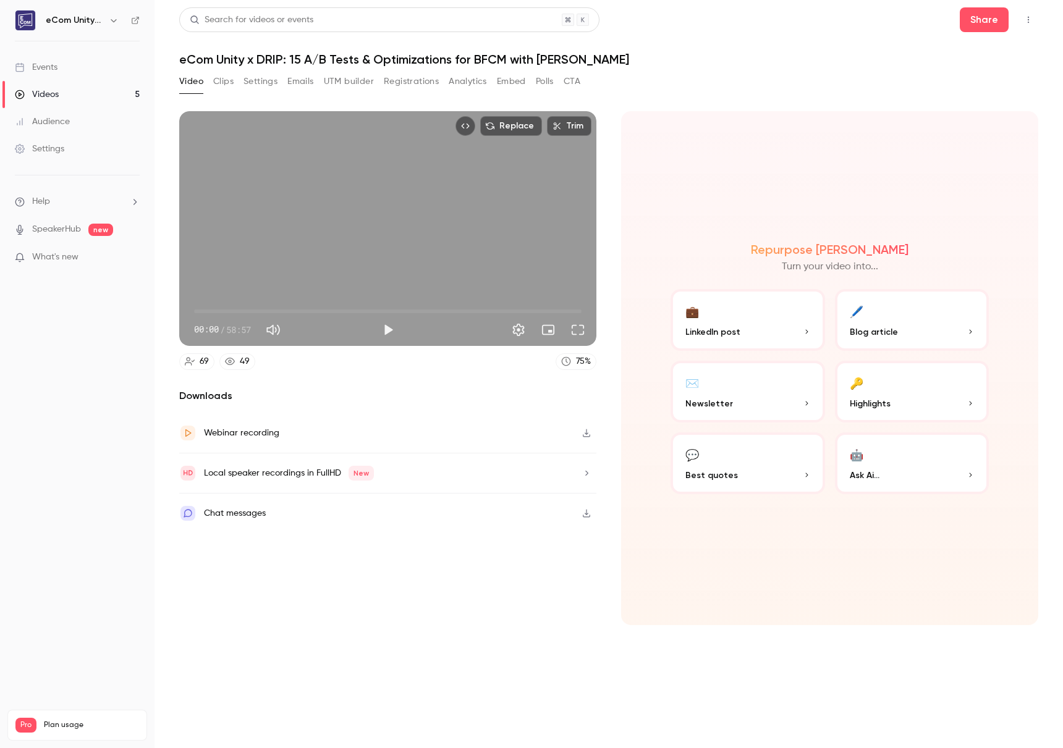
click at [303, 58] on h1 "eCom Unity x DRIP: 15 A/B Tests & Optimizations for BFCM with [PERSON_NAME]" at bounding box center [608, 59] width 859 height 15
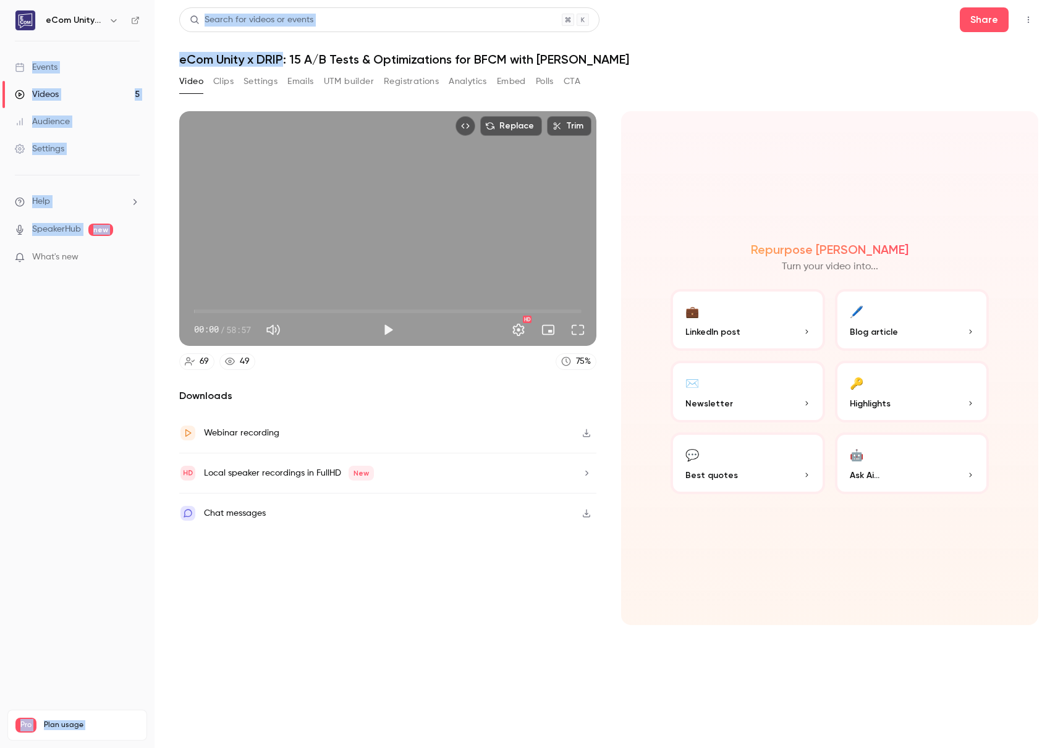
drag, startPoint x: 285, startPoint y: 56, endPoint x: 151, endPoint y: 62, distance: 133.6
click at [151, 62] on div "eCom Unity Workshops Events Videos 5 Audience Settings Help SpeakerHub new What…" at bounding box center [531, 374] width 1063 height 748
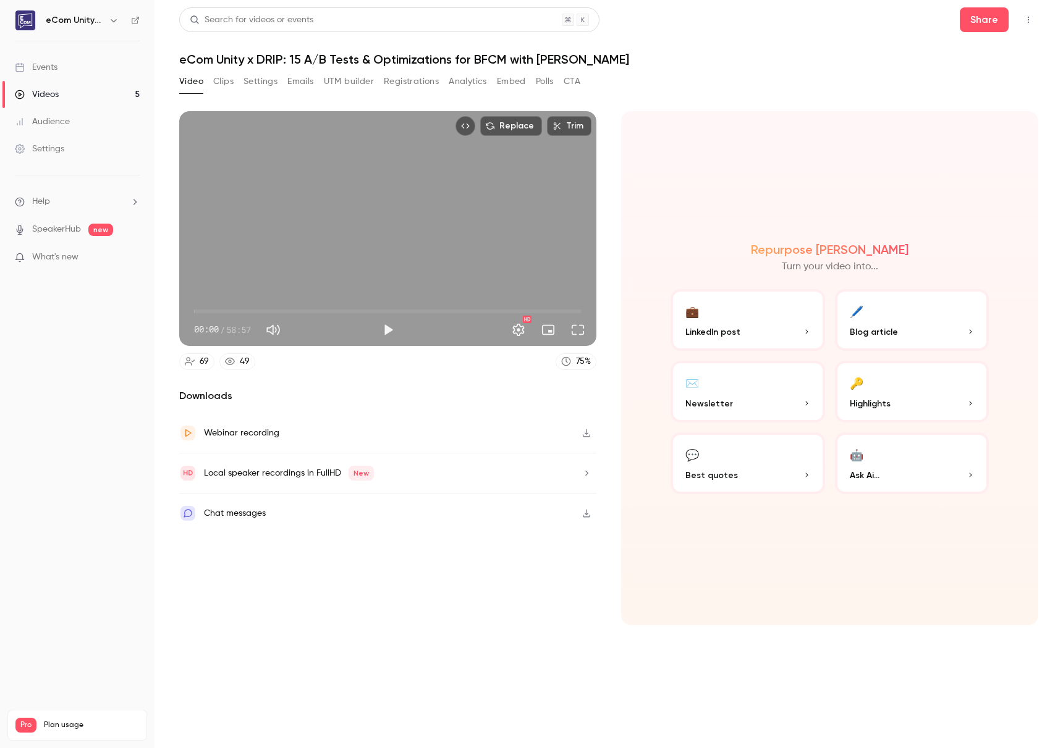
click at [303, 62] on h1 "eCom Unity x DRIP: 15 A/B Tests & Optimizations for BFCM with [PERSON_NAME]" at bounding box center [608, 59] width 859 height 15
drag, startPoint x: 290, startPoint y: 57, endPoint x: 178, endPoint y: 57, distance: 112.5
click at [178, 57] on main "Search for videos or events Share eCom Unity x DRIP: 15 A/B Tests & Optimizatio…" at bounding box center [608, 374] width 908 height 748
copy h1 "eCom Unity x DRIP:"
click at [51, 94] on div "Videos" at bounding box center [37, 94] width 44 height 12
